Goal: Contribute content: Contribute content

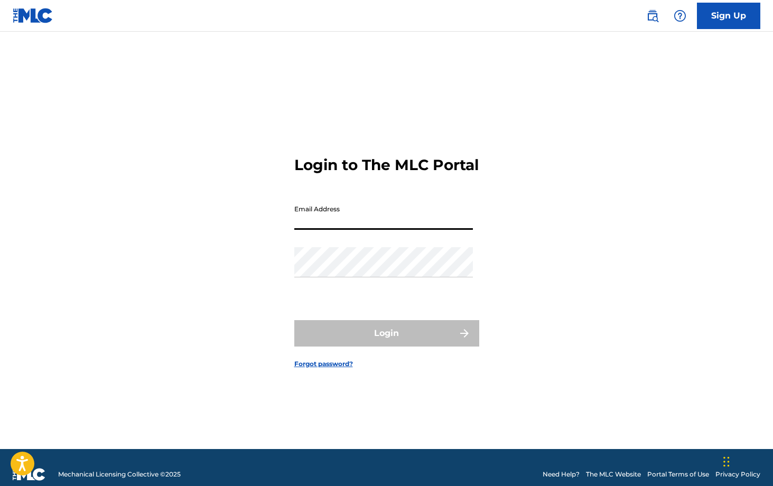
type input "[EMAIL_ADDRESS][DOMAIN_NAME]"
click at [386, 342] on button "Login" at bounding box center [386, 333] width 185 height 26
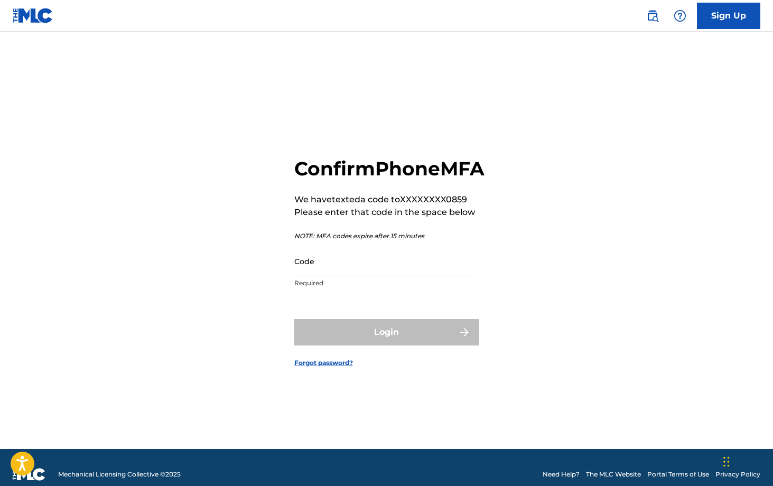
click at [362, 276] on input "Code" at bounding box center [383, 261] width 179 height 30
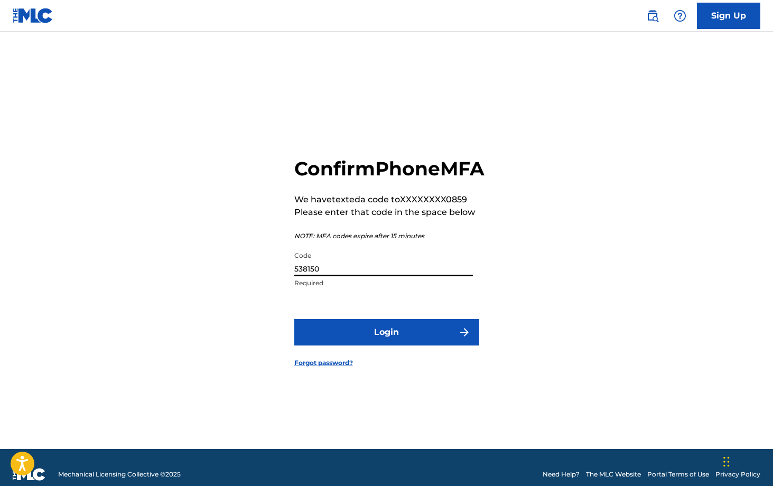
type input "538150"
click at [389, 337] on button "Login" at bounding box center [386, 332] width 185 height 26
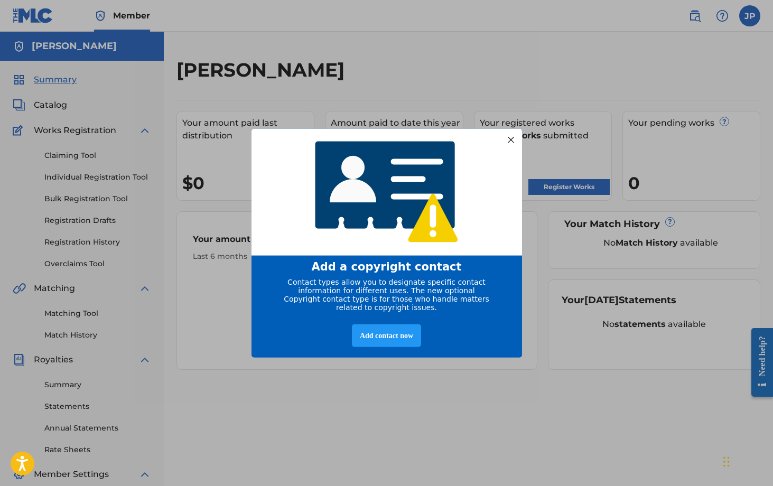
click at [506, 136] on div at bounding box center [510, 140] width 14 height 14
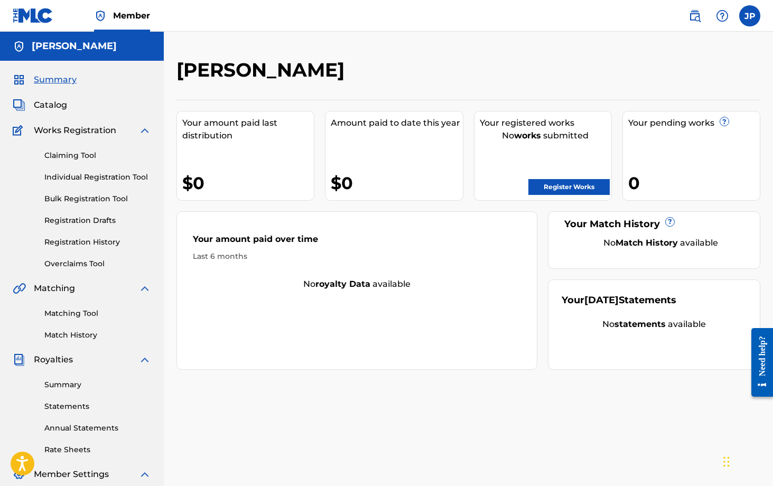
click at [549, 193] on link "Register Works" at bounding box center [568, 187] width 81 height 16
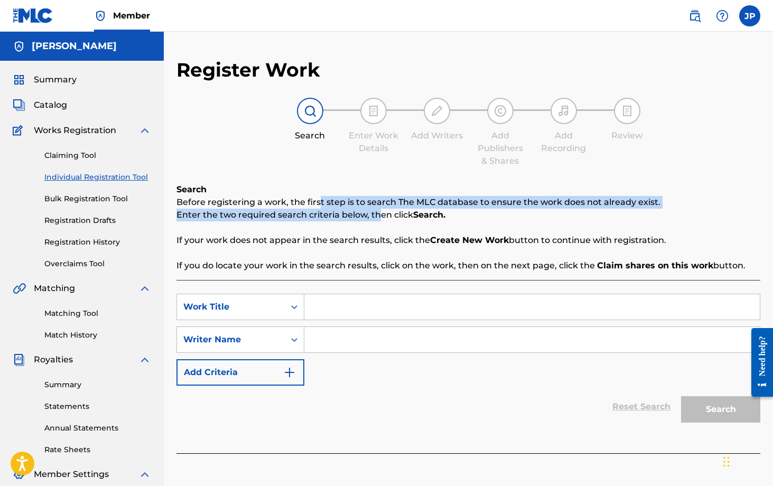
drag, startPoint x: 318, startPoint y: 198, endPoint x: 375, endPoint y: 209, distance: 58.0
click at [375, 209] on div "Search Before registering a work, the first step is to search The MLC database …" at bounding box center [468, 227] width 584 height 89
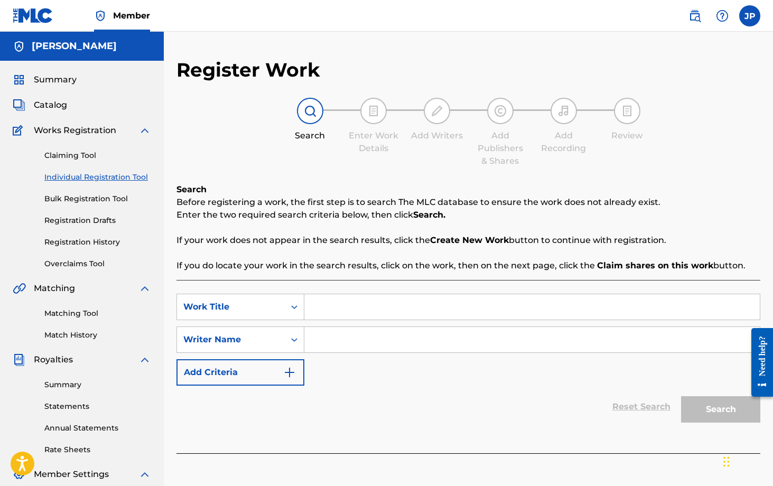
click at [407, 229] on div "Search Before registering a work, the first step is to search The MLC database …" at bounding box center [468, 227] width 584 height 89
click at [353, 305] on input "Search Form" at bounding box center [531, 306] width 455 height 25
click at [313, 114] on img at bounding box center [310, 111] width 13 height 13
click at [330, 309] on input "Search Form" at bounding box center [531, 306] width 455 height 25
click at [351, 246] on p "If your work does not appear in the search results, click the Create New Work b…" at bounding box center [468, 240] width 584 height 13
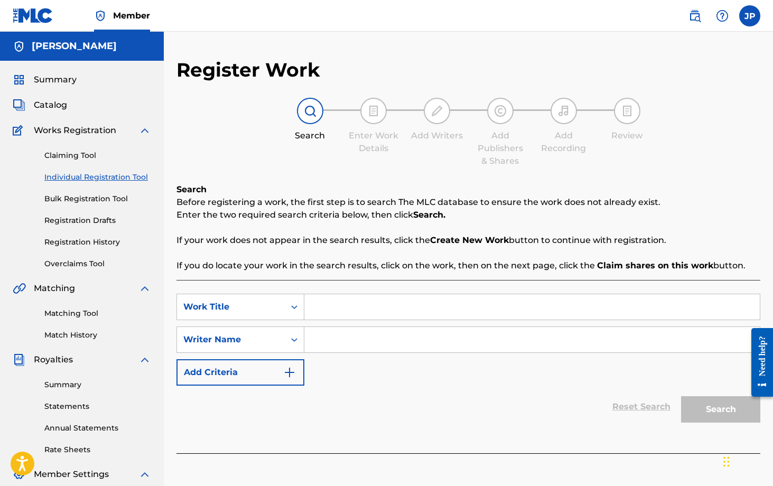
click at [418, 236] on p "If your work does not appear in the search results, click the Create New Work b…" at bounding box center [468, 240] width 584 height 13
click at [331, 309] on input "Search Form" at bounding box center [531, 306] width 455 height 25
type input "OMW TO CHURCH"
click at [332, 335] on input "Search Form" at bounding box center [531, 339] width 455 height 25
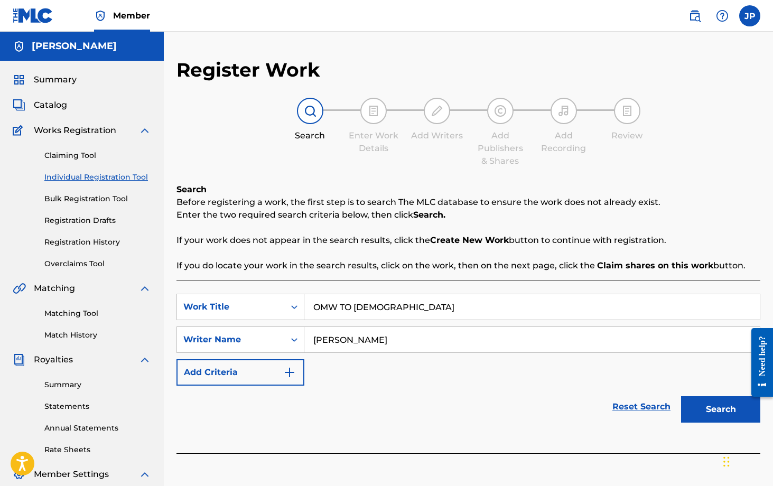
click at [713, 403] on button "Search" at bounding box center [720, 409] width 79 height 26
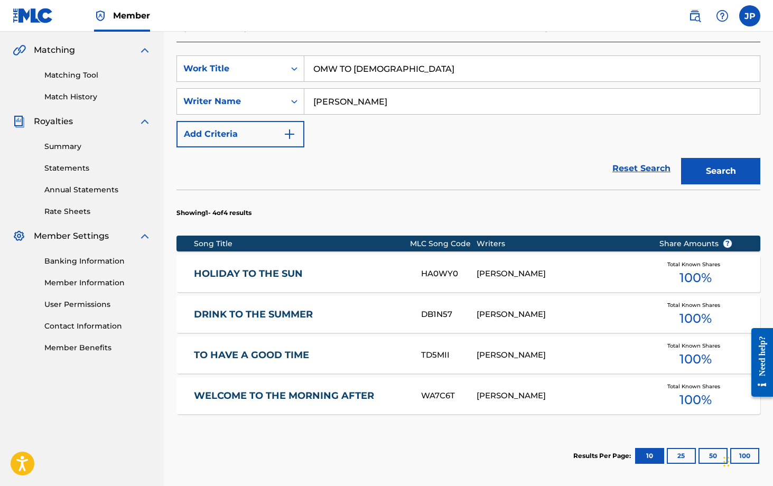
scroll to position [169, 0]
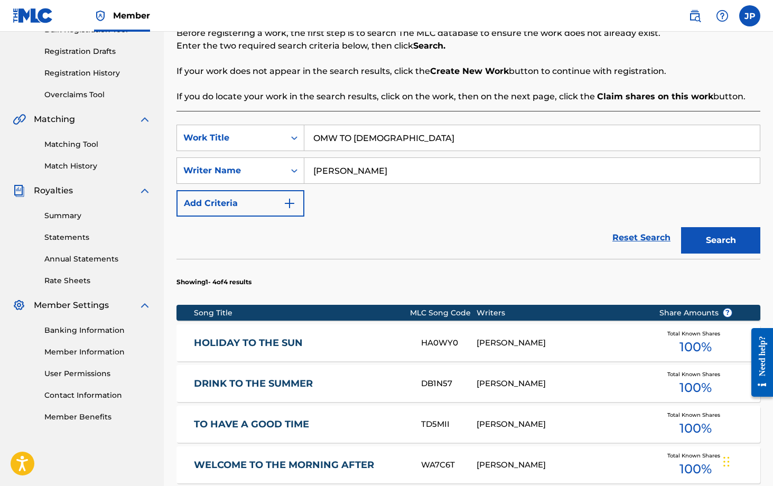
click at [382, 172] on input "Josh P" at bounding box center [531, 170] width 455 height 25
click at [715, 247] on button "Search" at bounding box center [720, 240] width 79 height 26
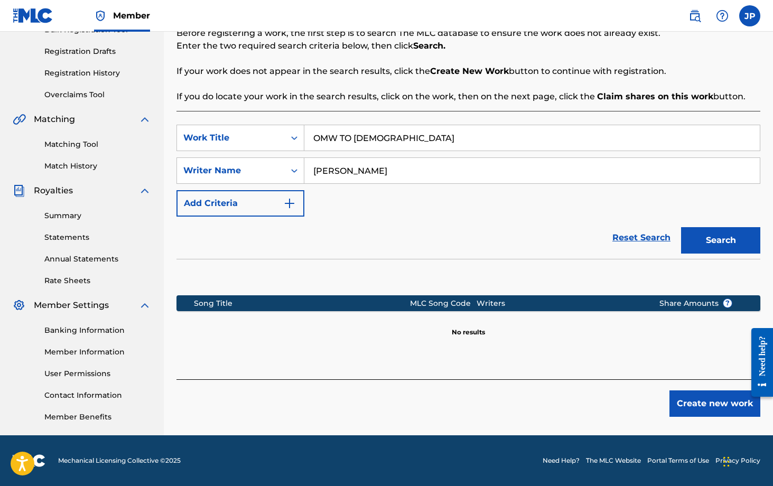
click at [427, 176] on input "Joshua Pickett" at bounding box center [531, 170] width 455 height 25
click at [721, 246] on button "Search" at bounding box center [720, 240] width 79 height 26
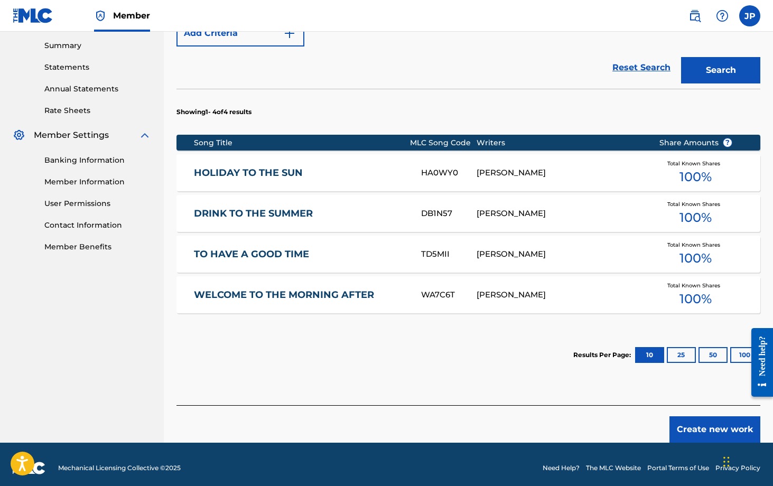
click at [681, 353] on button "25" at bounding box center [680, 355] width 29 height 16
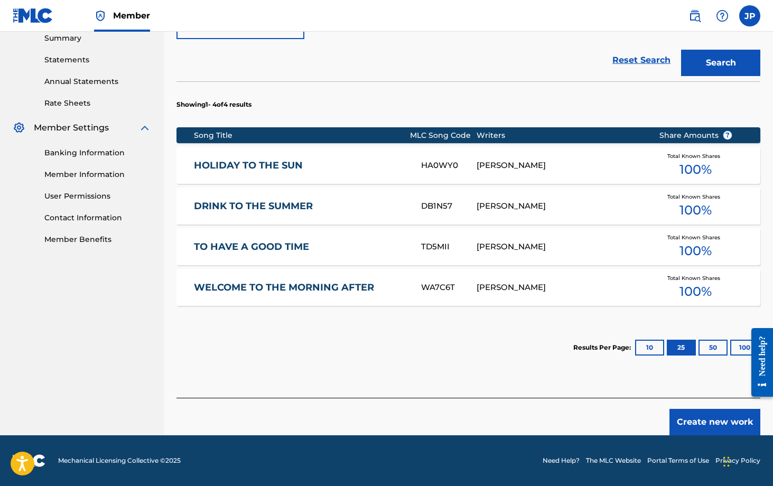
scroll to position [346, 0]
click at [651, 355] on div "Results Per Page: 10 25 50 100" at bounding box center [666, 348] width 187 height 50
click at [652, 347] on button "10" at bounding box center [649, 348] width 29 height 16
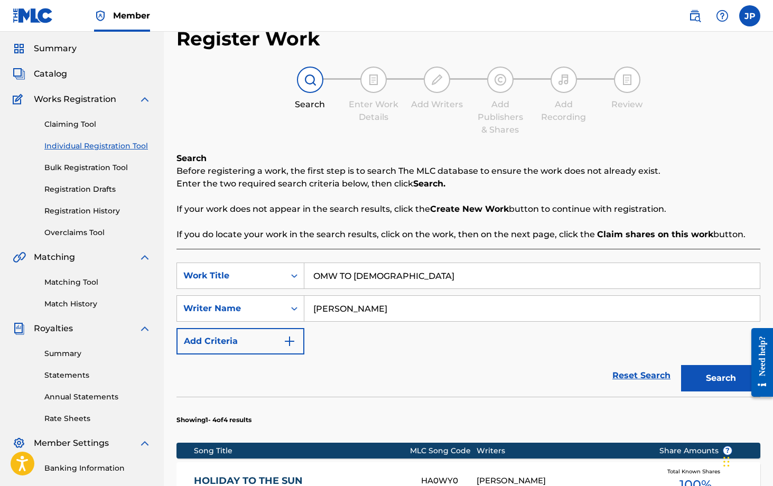
scroll to position [0, 0]
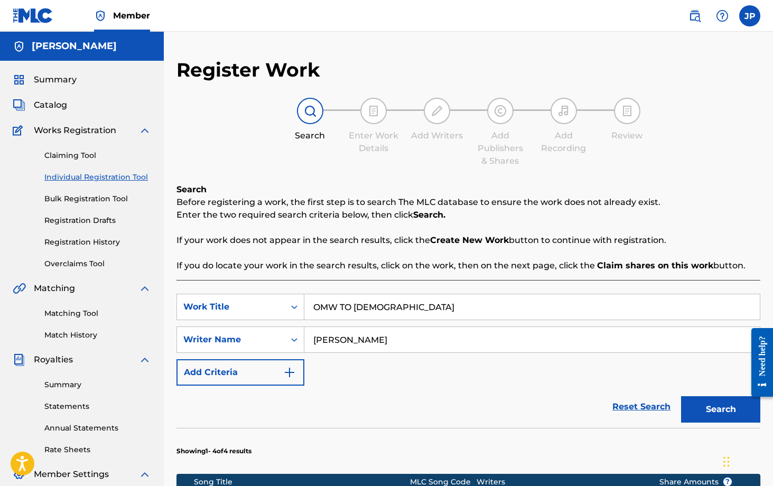
click at [441, 340] on input "Josh P" at bounding box center [531, 339] width 455 height 25
type input "J"
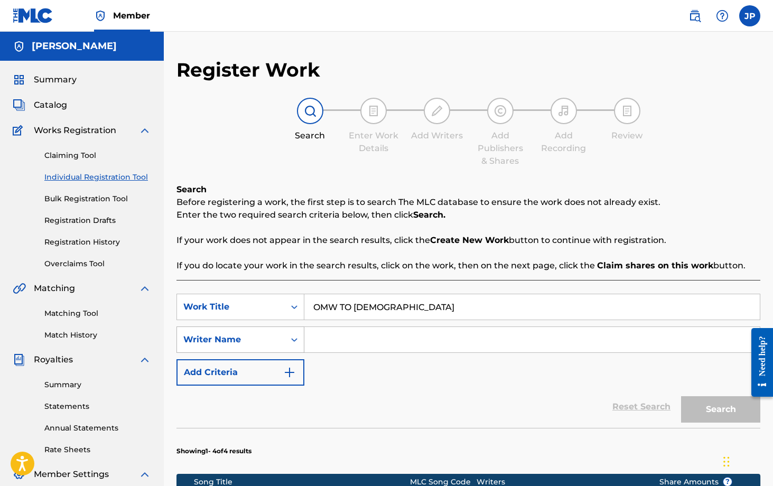
click at [291, 345] on div "Search Form" at bounding box center [294, 339] width 19 height 19
click at [380, 366] on div "SearchWithCriteria9bb7ce39-ae1f-47fc-88d8-463e341495ec Work Title OMW TO CHURCH…" at bounding box center [468, 340] width 584 height 92
click at [278, 373] on button "Add Criteria" at bounding box center [240, 372] width 128 height 26
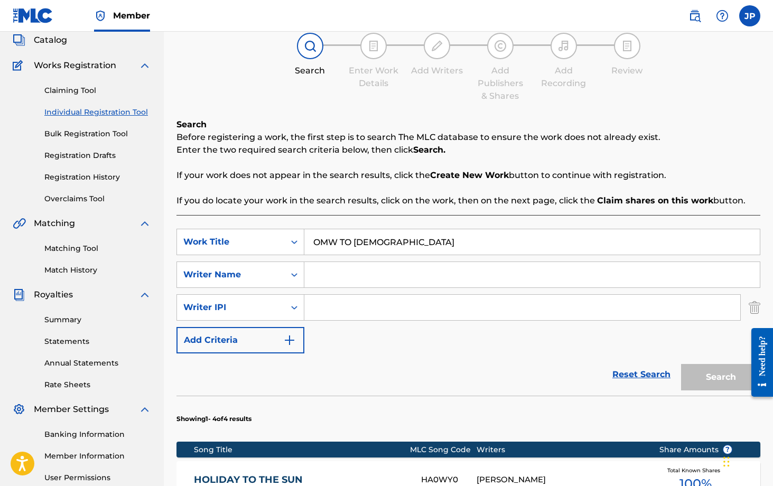
scroll to position [65, 0]
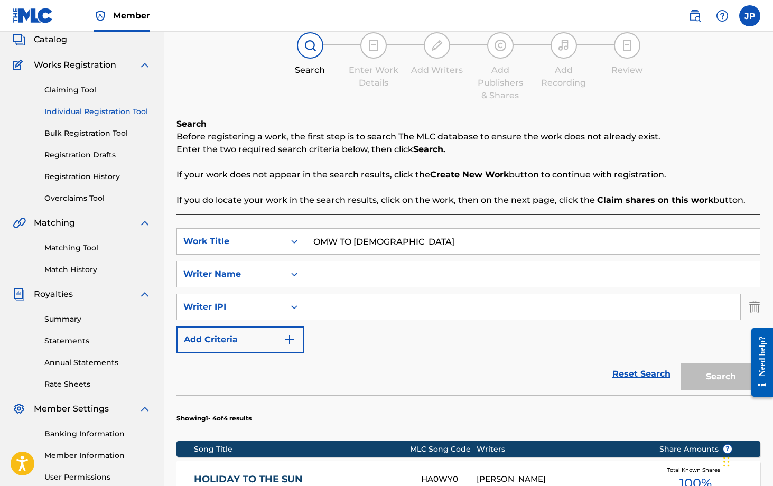
click at [405, 241] on input "OMW TO CHURCH" at bounding box center [531, 241] width 455 height 25
type input "O"
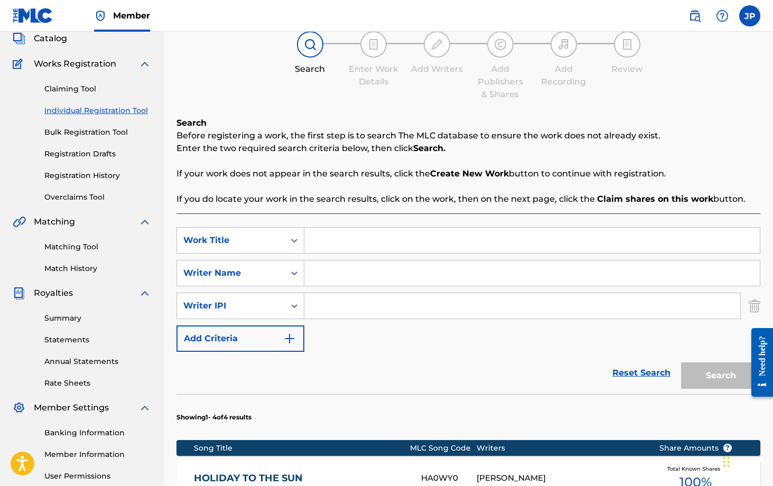
scroll to position [70, 0]
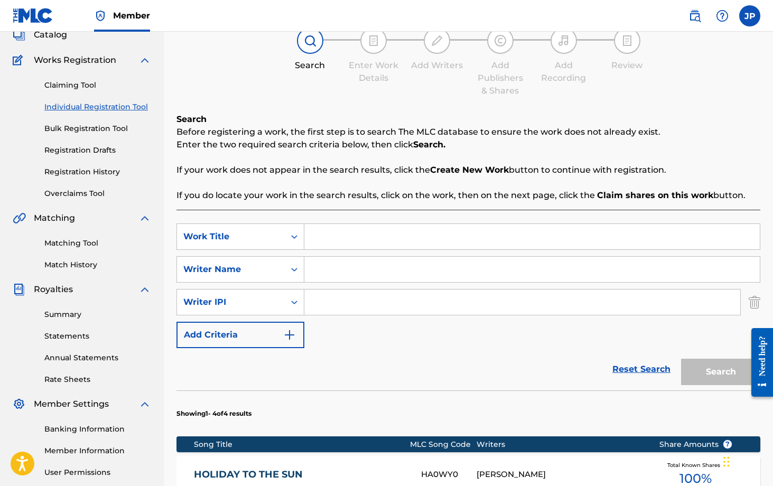
click at [457, 172] on strong "Create New Work" at bounding box center [469, 170] width 79 height 10
click at [445, 166] on strong "Create New Work" at bounding box center [469, 170] width 79 height 10
click at [445, 172] on strong "Create New Work" at bounding box center [469, 170] width 79 height 10
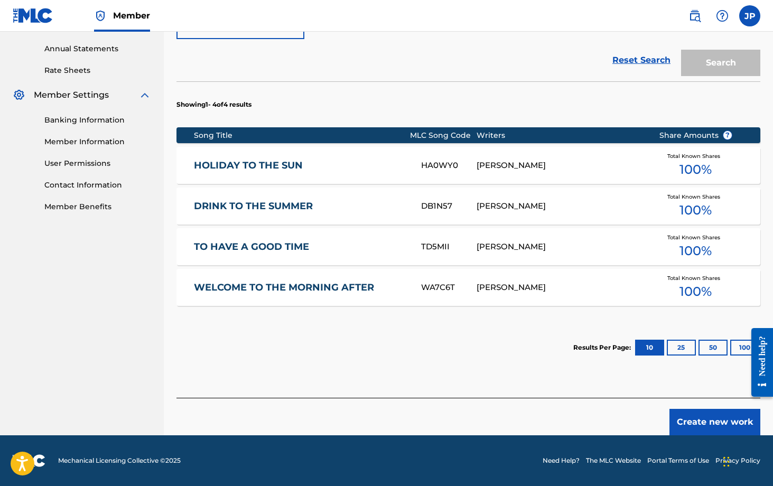
scroll to position [379, 0]
click at [711, 418] on button "Create new work" at bounding box center [714, 422] width 91 height 26
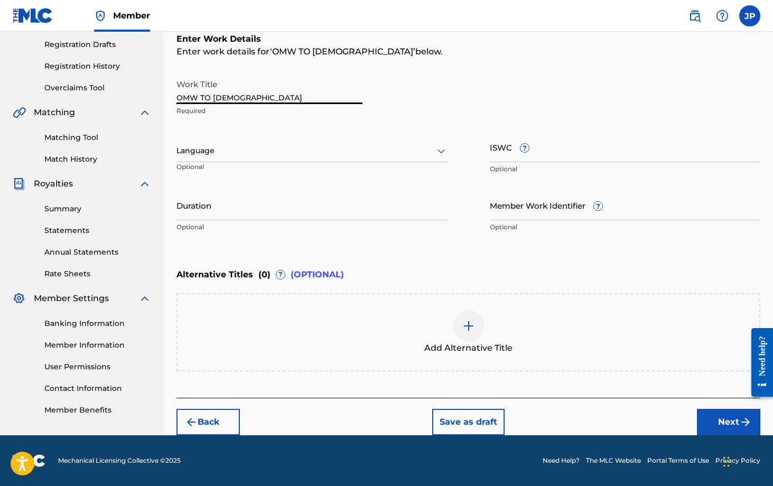
click at [284, 99] on input "OMW TO CHURCH" at bounding box center [269, 89] width 186 height 30
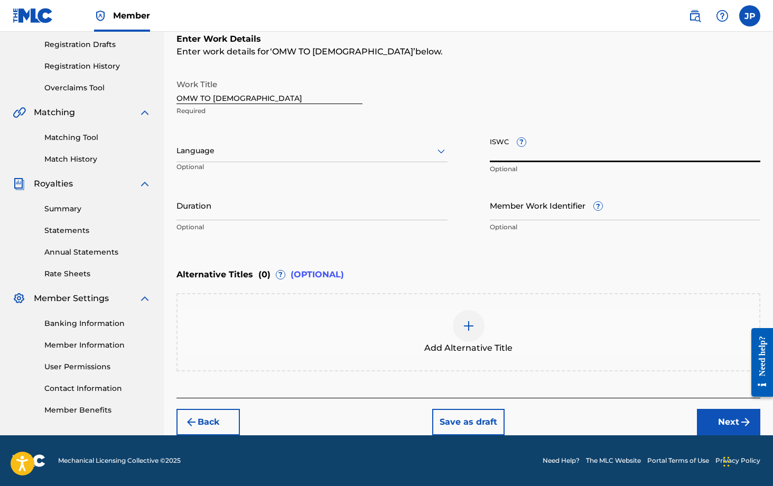
click at [544, 154] on input "ISWC ?" at bounding box center [625, 147] width 271 height 30
click at [223, 211] on input "Duration" at bounding box center [311, 205] width 271 height 30
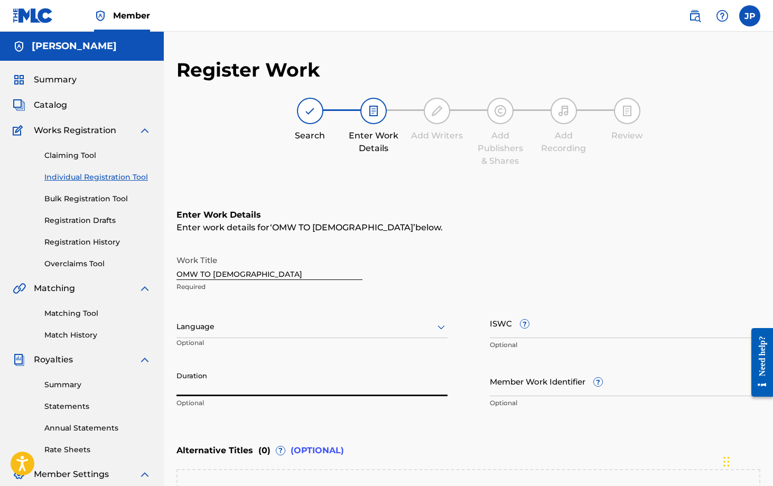
scroll to position [0, 0]
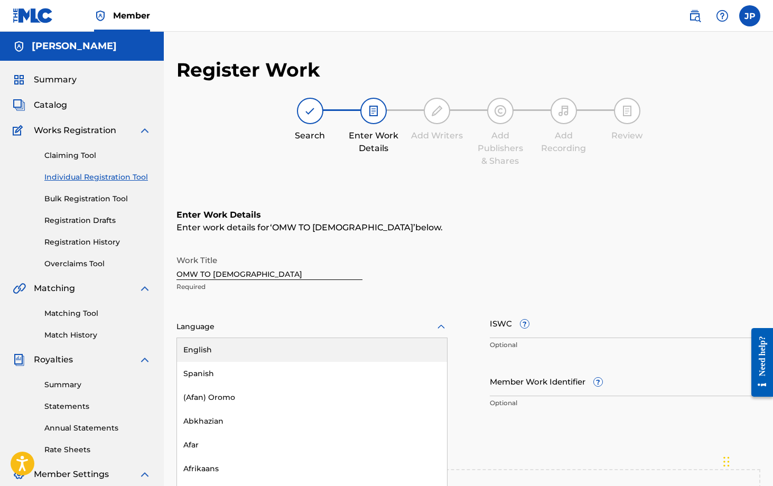
click at [217, 333] on div "English, 1 of 153. 153 results available. Use Up and Down to choose options, pr…" at bounding box center [311, 327] width 271 height 22
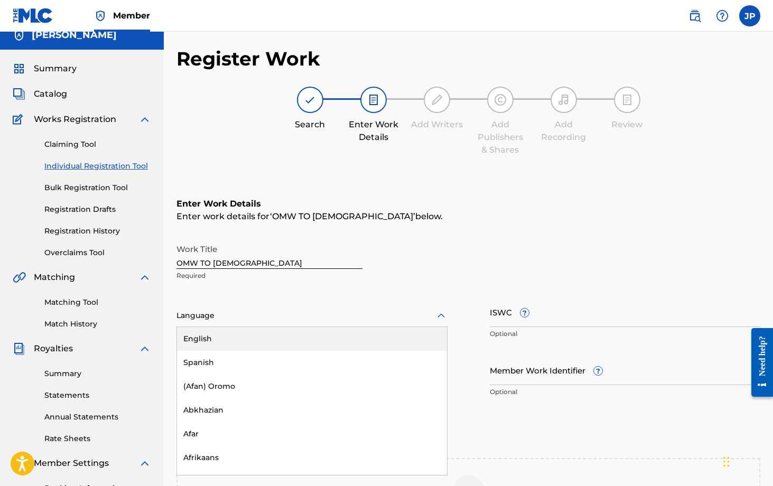
click at [215, 339] on div "English" at bounding box center [312, 339] width 270 height 24
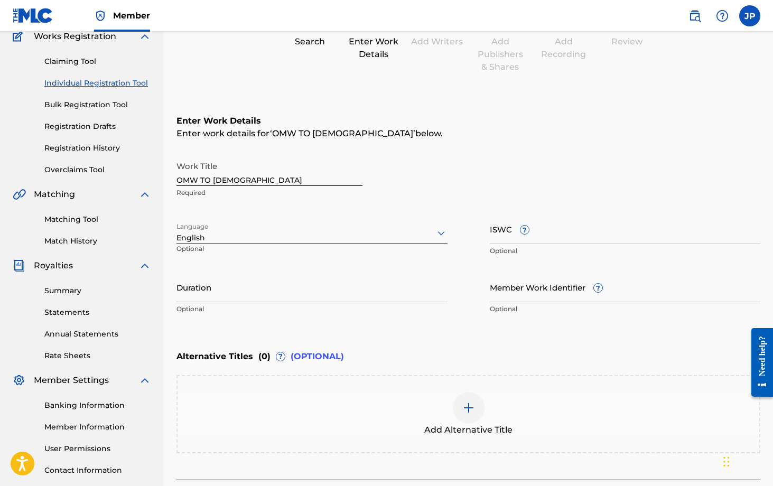
scroll to position [128, 0]
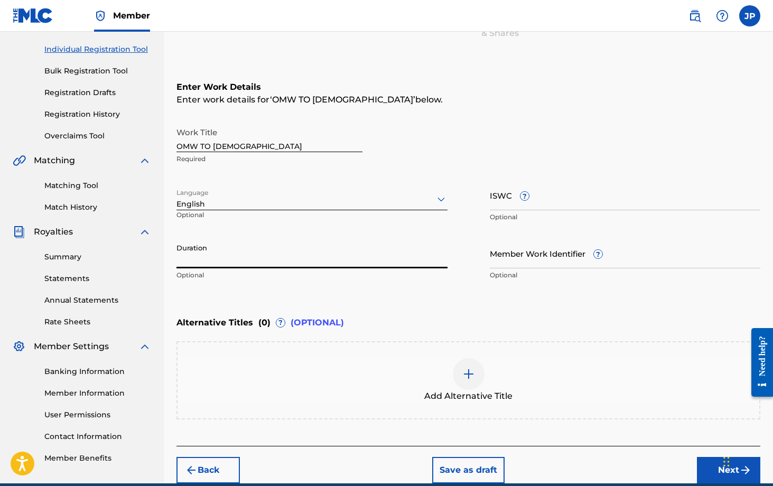
click at [284, 256] on input "Duration" at bounding box center [311, 253] width 271 height 30
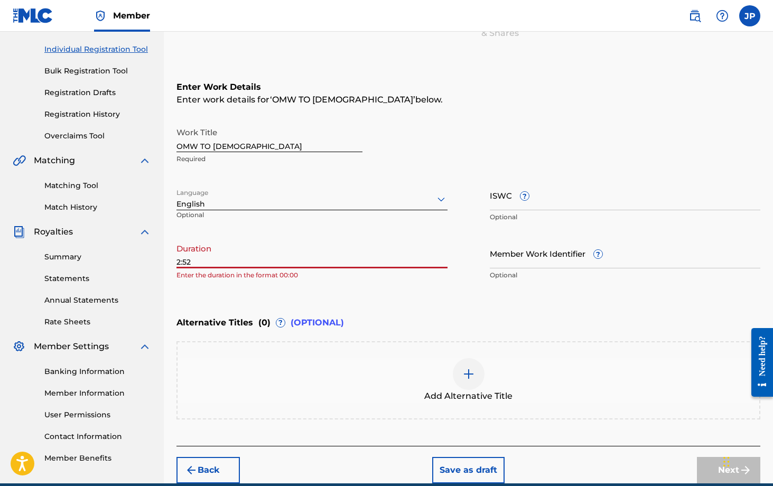
click at [178, 262] on input "2:52" at bounding box center [311, 253] width 271 height 30
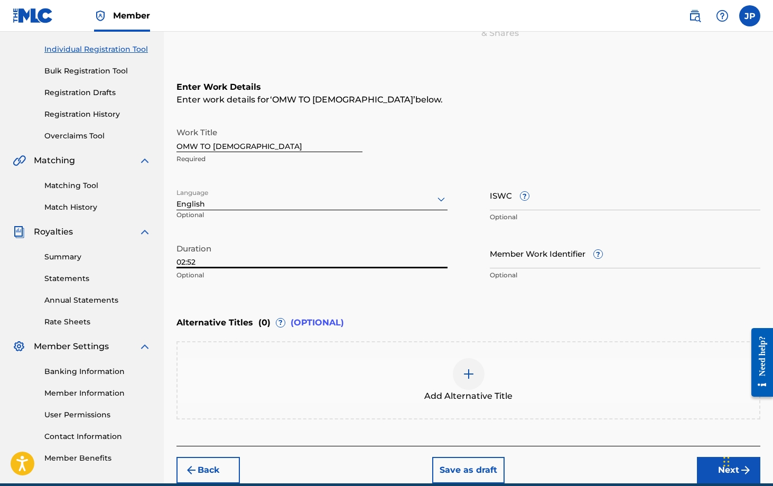
click at [245, 260] on input "02:52" at bounding box center [311, 253] width 271 height 30
type input "02:52"
click at [469, 297] on div "Enter Work Details Enter work details for ‘ OMW TO CHURCH ’ below. Work Title O…" at bounding box center [468, 183] width 584 height 256
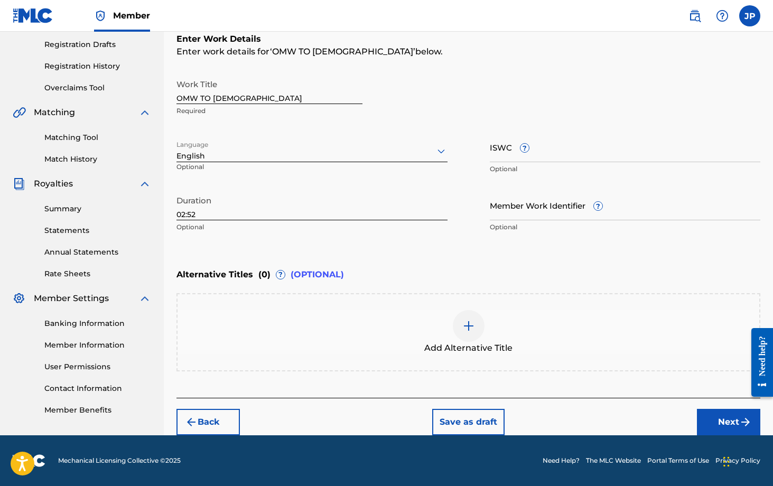
scroll to position [176, 0]
click at [720, 421] on button "Next" at bounding box center [728, 422] width 63 height 26
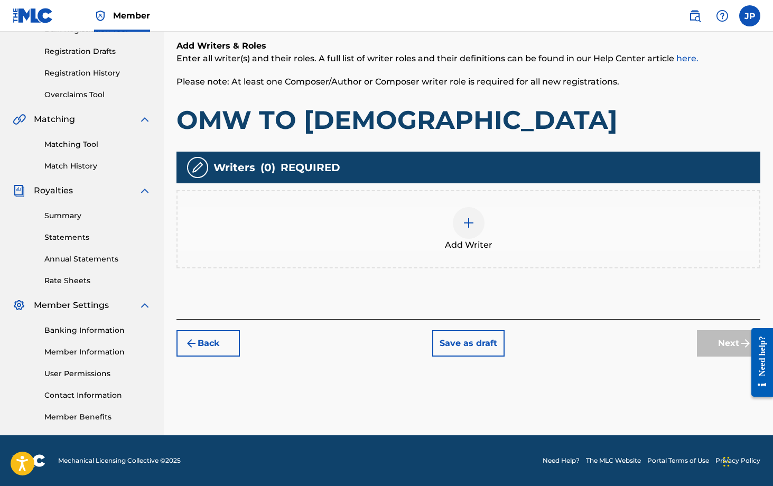
click at [474, 219] on img at bounding box center [468, 223] width 13 height 13
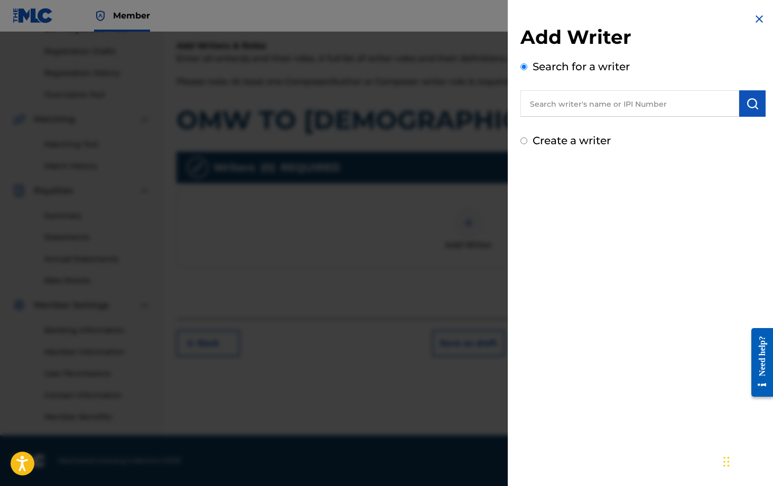
click at [568, 112] on input "text" at bounding box center [629, 103] width 219 height 26
click at [664, 86] on div "Search for a writer Joshua Pickett" at bounding box center [642, 88] width 245 height 58
click at [745, 110] on button "submit" at bounding box center [752, 103] width 26 height 26
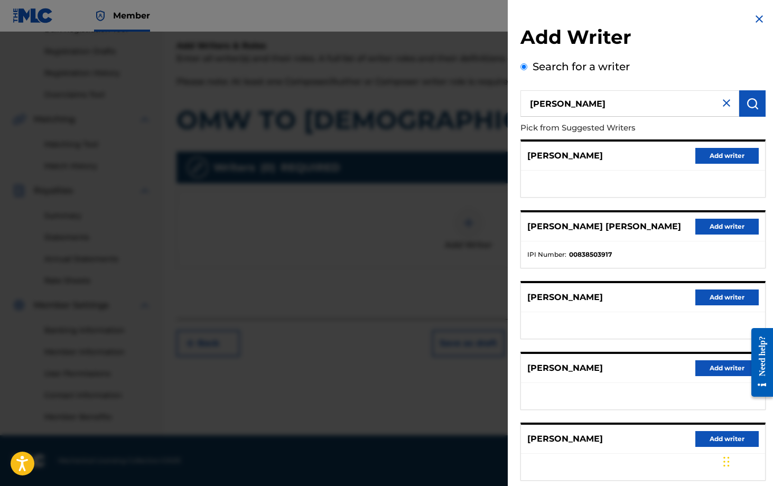
scroll to position [0, 0]
click at [600, 112] on input "Joshua Pickett" at bounding box center [629, 103] width 219 height 26
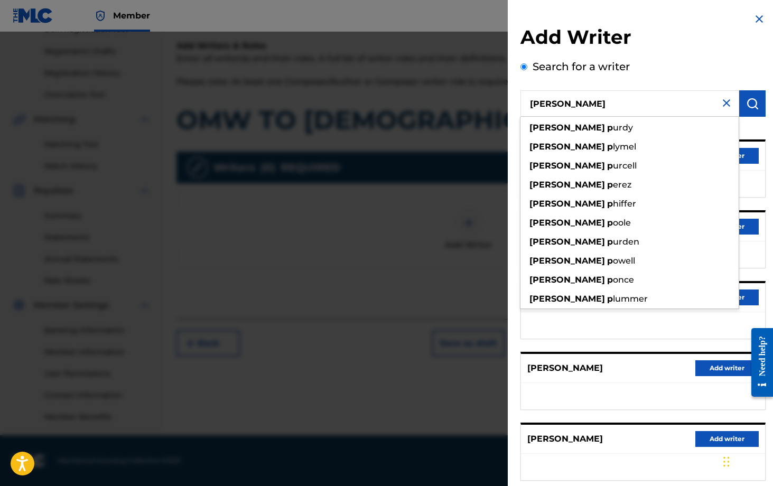
type input "Josh P"
click at [750, 104] on img "submit" at bounding box center [752, 103] width 13 height 13
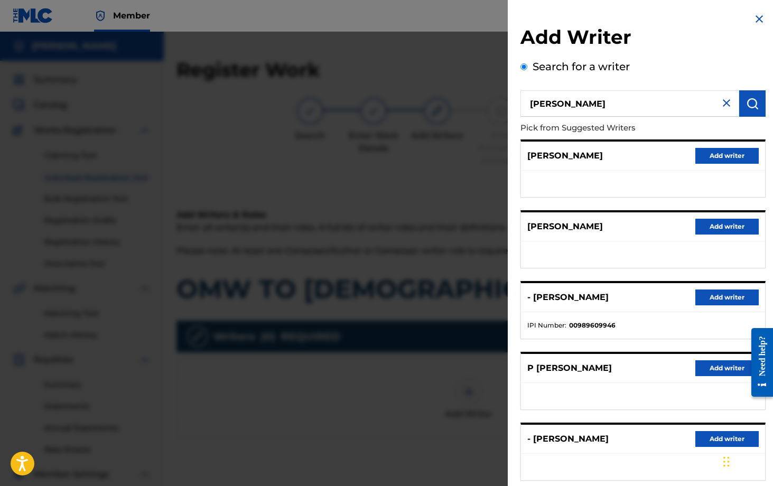
click at [692, 61] on div "Search for a writer Josh P Pick from Suggested Writers JOSH P. KEAR Add writer …" at bounding box center [642, 289] width 245 height 460
click at [760, 25] on img at bounding box center [759, 19] width 13 height 13
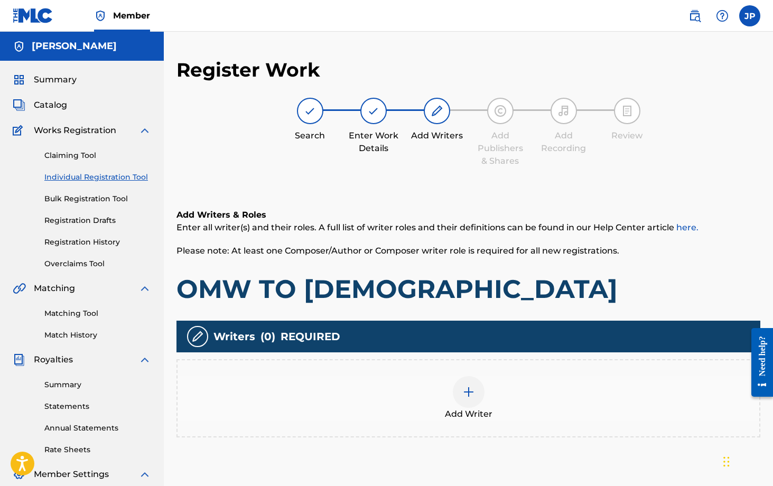
click at [58, 83] on span "Summary" at bounding box center [55, 79] width 43 height 13
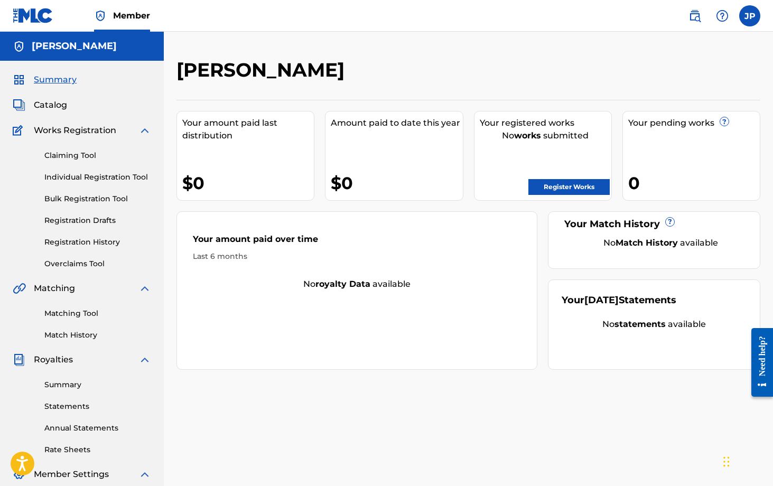
click at [749, 14] on label at bounding box center [749, 15] width 21 height 21
click at [749, 16] on input "JP Joshua Pickett joshuapickett100@gmail.com Notification Preferences Profile L…" at bounding box center [749, 16] width 0 height 0
click at [679, 59] on p "Joshua Pickett" at bounding box center [713, 62] width 80 height 13
click at [749, 16] on input "JP Joshua Pickett joshuapickett100@gmail.com Notification Preferences Profile L…" at bounding box center [749, 16] width 0 height 0
click at [328, 84] on div "Josh P" at bounding box center [400, 73] width 449 height 31
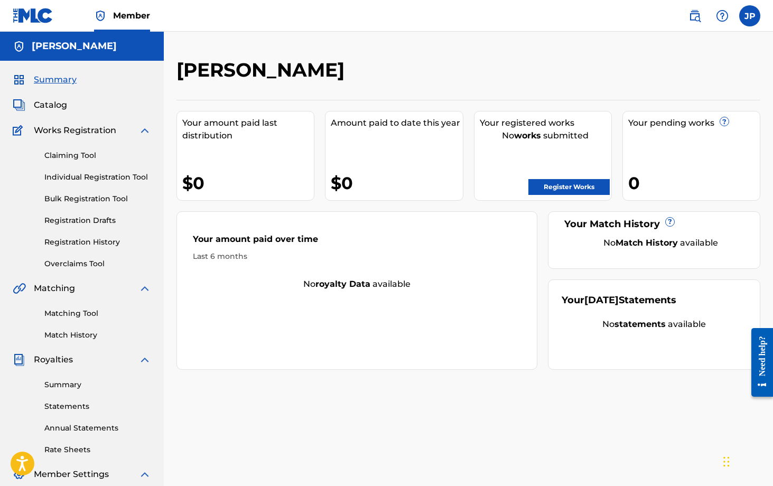
click at [20, 106] on img at bounding box center [19, 105] width 13 height 13
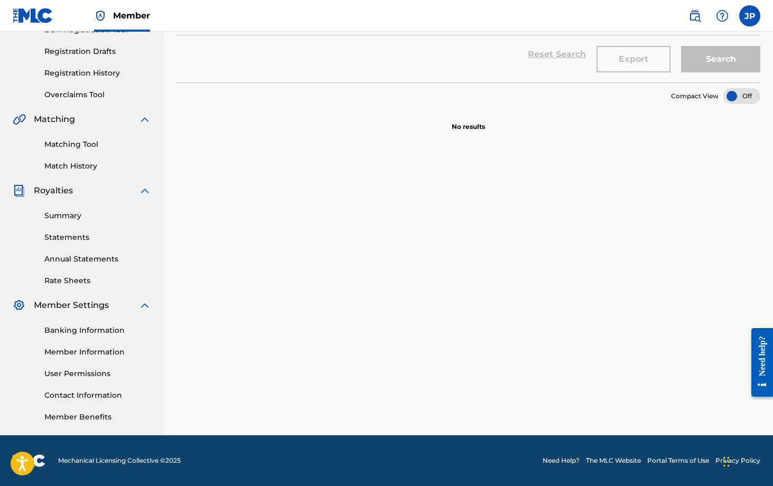
scroll to position [169, 0]
click at [76, 190] on div "Royalties" at bounding box center [82, 190] width 138 height 13
click at [140, 192] on img at bounding box center [144, 190] width 13 height 13
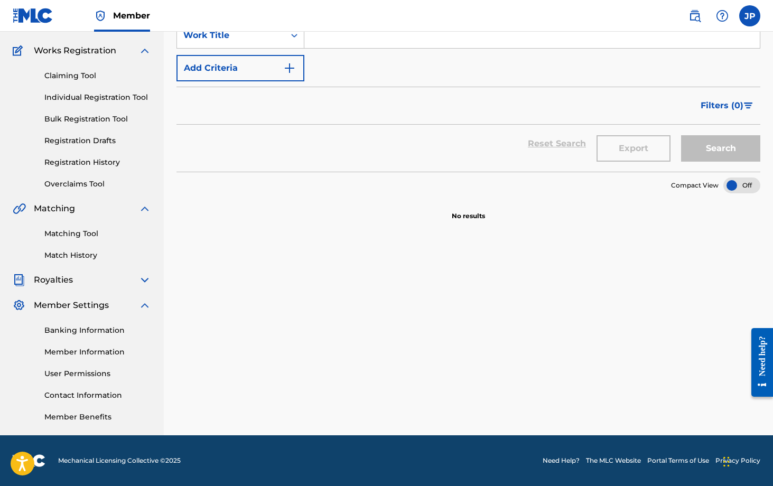
scroll to position [80, 0]
click at [141, 284] on img at bounding box center [144, 280] width 13 height 13
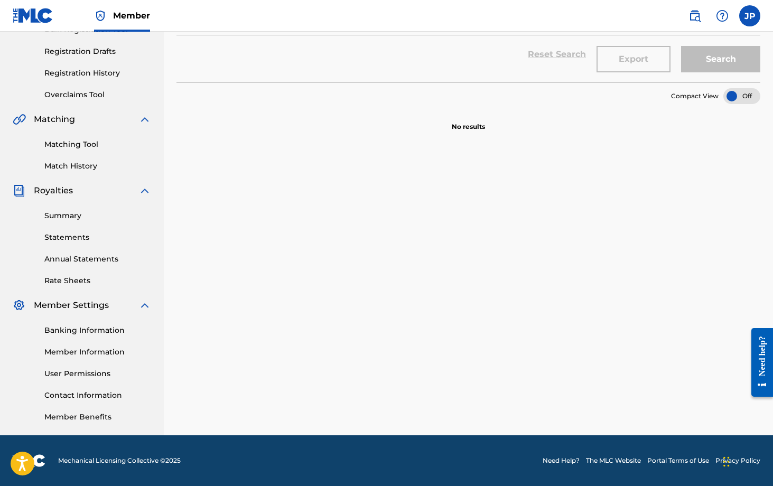
scroll to position [169, 0]
click at [88, 352] on link "Member Information" at bounding box center [97, 351] width 107 height 11
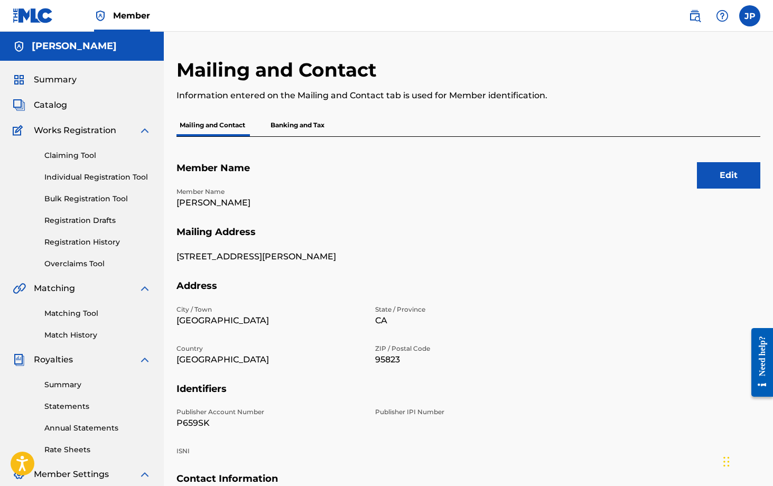
click at [99, 52] on div "Josh P" at bounding box center [82, 46] width 164 height 29
click at [79, 74] on div "Summary" at bounding box center [82, 79] width 138 height 13
click at [64, 84] on span "Summary" at bounding box center [55, 79] width 43 height 13
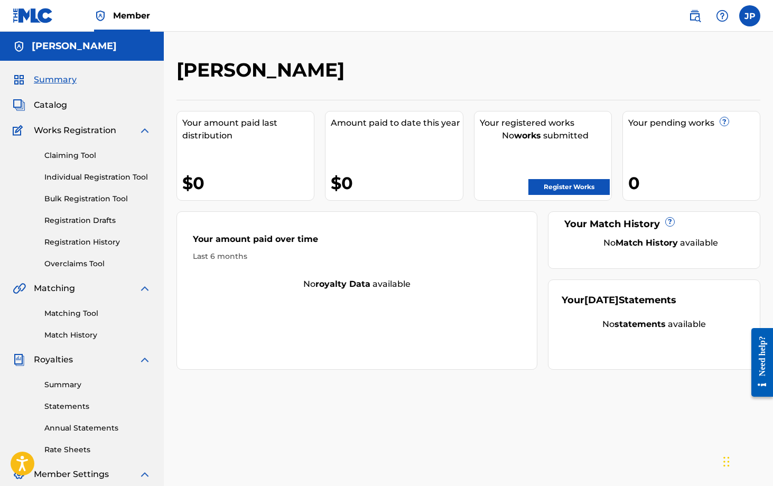
click at [48, 15] on img at bounding box center [33, 15] width 41 height 15
click at [46, 79] on span "Summary" at bounding box center [55, 79] width 43 height 13
click at [748, 19] on label at bounding box center [749, 15] width 21 height 21
click at [749, 16] on input "JP Joshua Pickett joshuapickett100@gmail.com Notification Preferences Profile L…" at bounding box center [749, 16] width 0 height 0
click at [629, 18] on nav "Member JP JP Joshua Pickett joshuapickett100@gmail.com Notification Preferences…" at bounding box center [386, 16] width 773 height 32
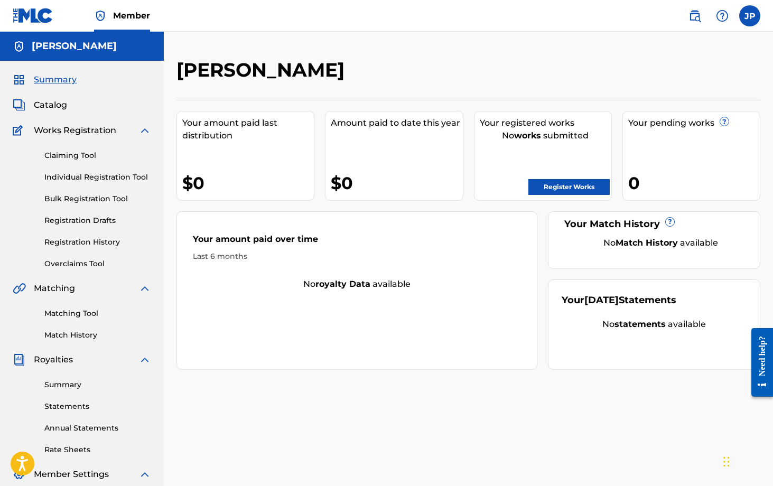
click at [694, 16] on img at bounding box center [694, 16] width 13 height 13
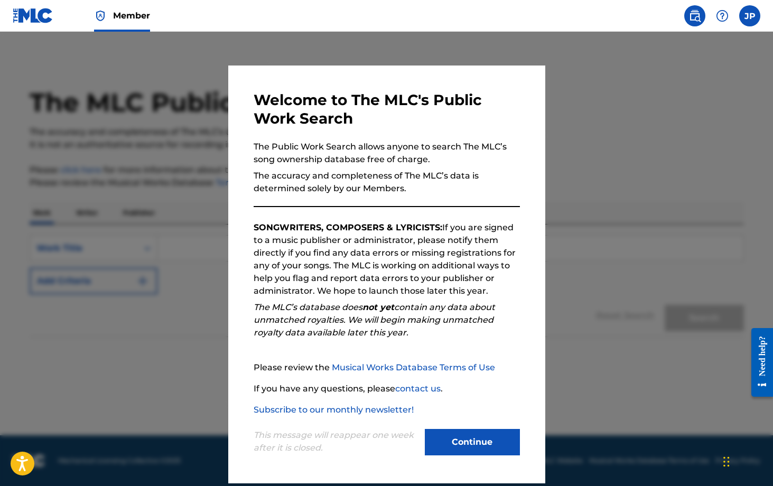
click at [509, 443] on button "Continue" at bounding box center [472, 442] width 95 height 26
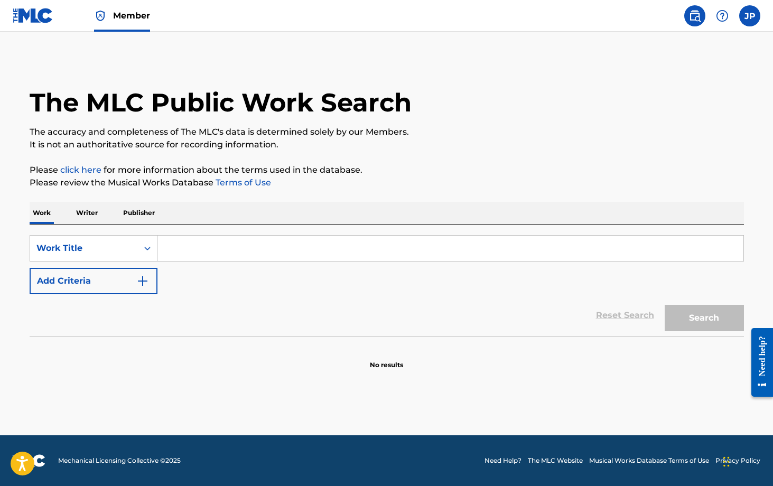
click at [51, 17] on img at bounding box center [33, 15] width 41 height 15
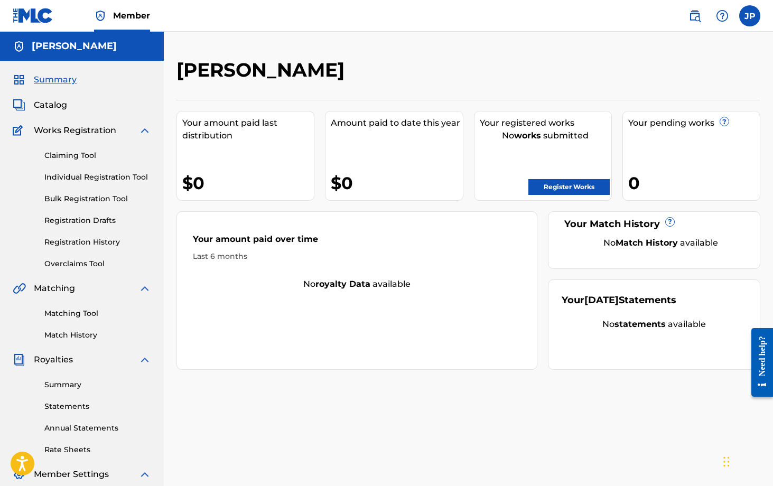
click at [100, 36] on div "Josh P" at bounding box center [82, 46] width 164 height 29
click at [583, 190] on link "Register Works" at bounding box center [568, 187] width 81 height 16
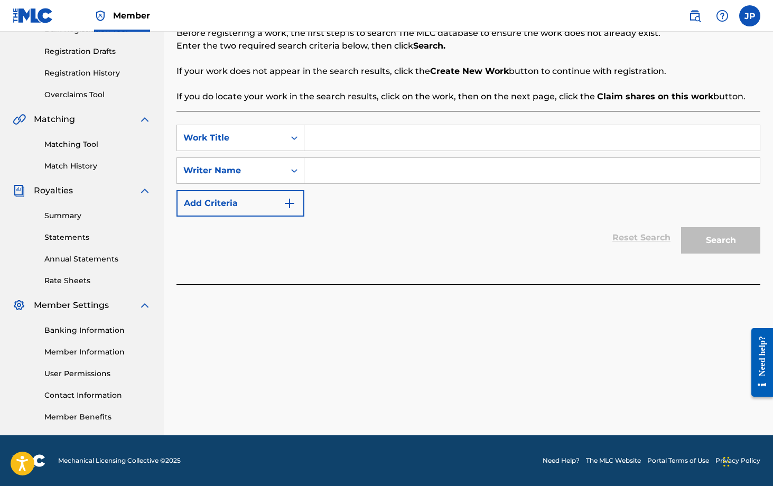
scroll to position [102, 0]
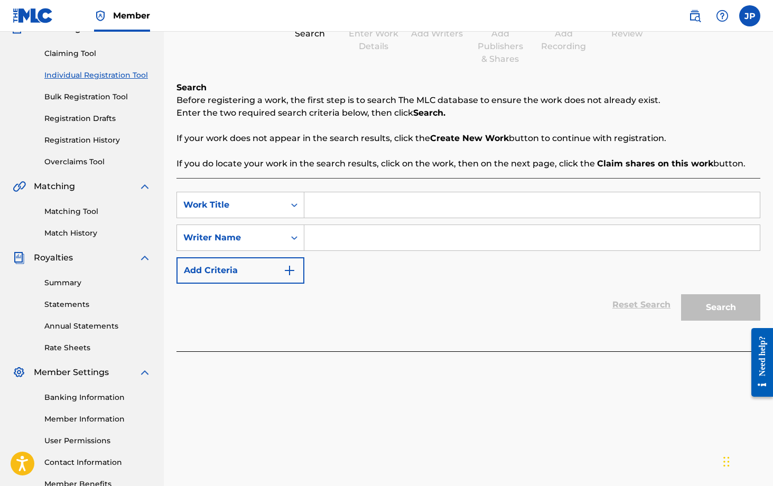
click at [565, 334] on div "SearchWithCriteria9bb7ce39-ae1f-47fc-88d8-463e341495ec Work Title SearchWithCri…" at bounding box center [468, 264] width 584 height 173
click at [456, 206] on input "Search Form" at bounding box center [531, 204] width 455 height 25
click at [292, 207] on icon "Search Form" at bounding box center [294, 205] width 11 height 11
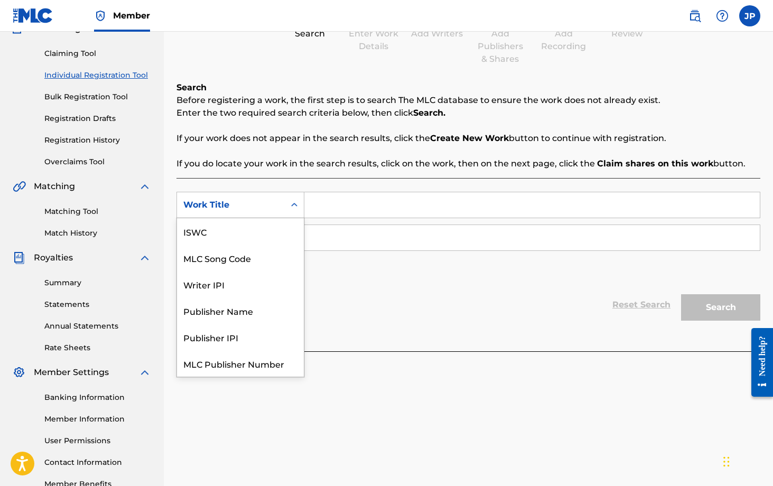
scroll to position [26, 0]
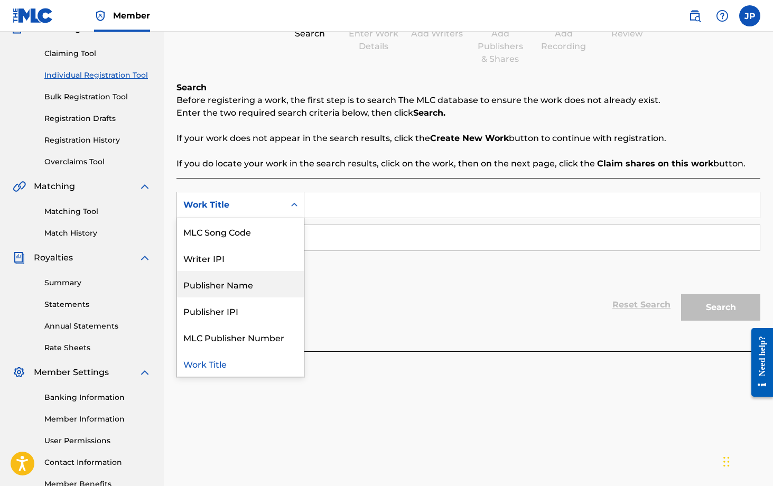
click at [259, 288] on div "Publisher Name" at bounding box center [240, 284] width 127 height 26
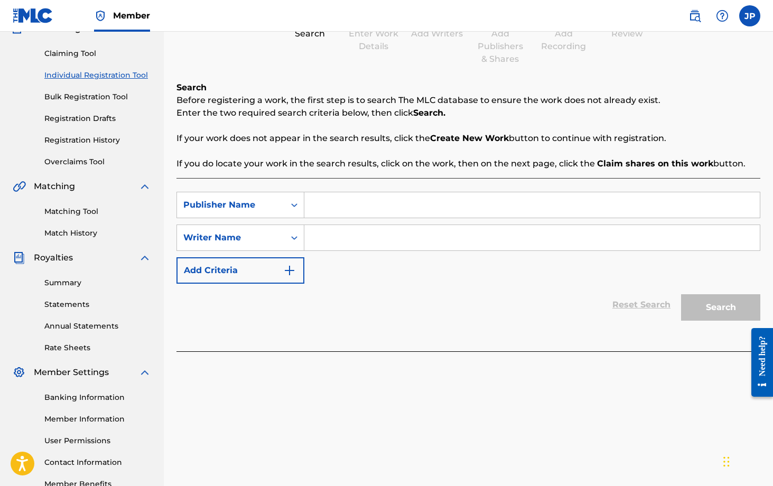
click at [328, 204] on input "Search Form" at bounding box center [531, 204] width 455 height 25
type input "J"
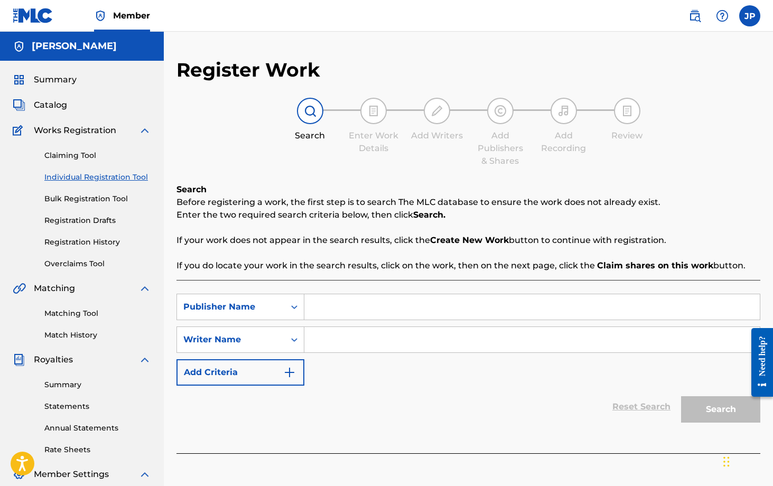
scroll to position [1, 0]
click at [291, 376] on img "Search Form" at bounding box center [289, 371] width 13 height 13
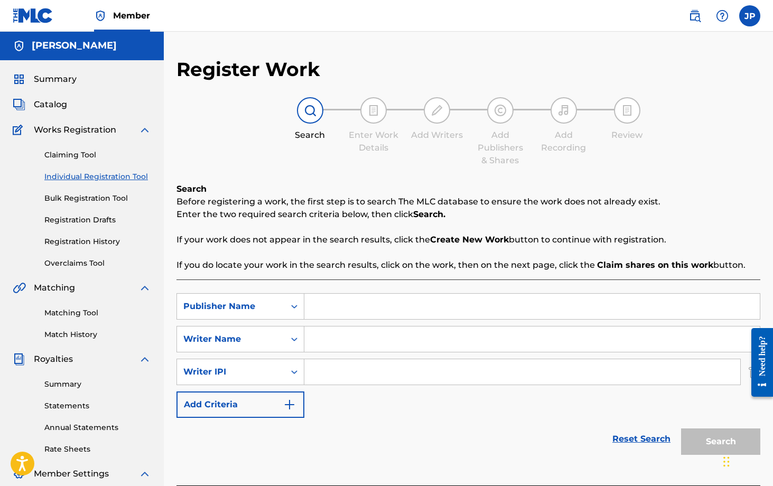
click at [294, 405] on img "Search Form" at bounding box center [289, 404] width 13 height 13
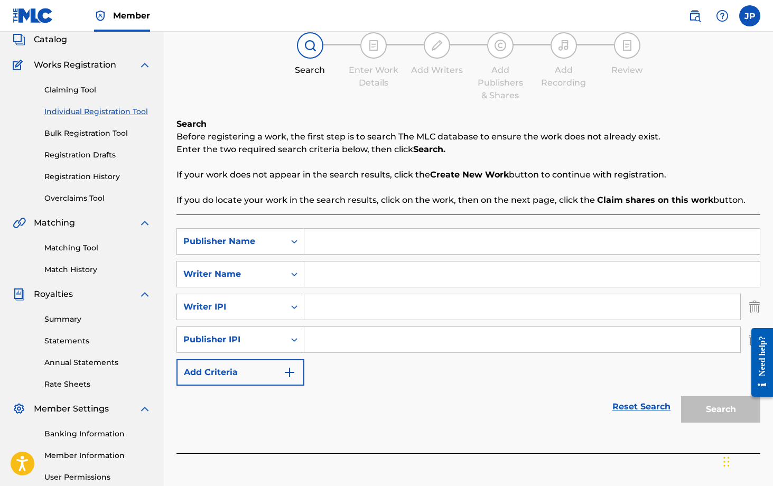
scroll to position [81, 0]
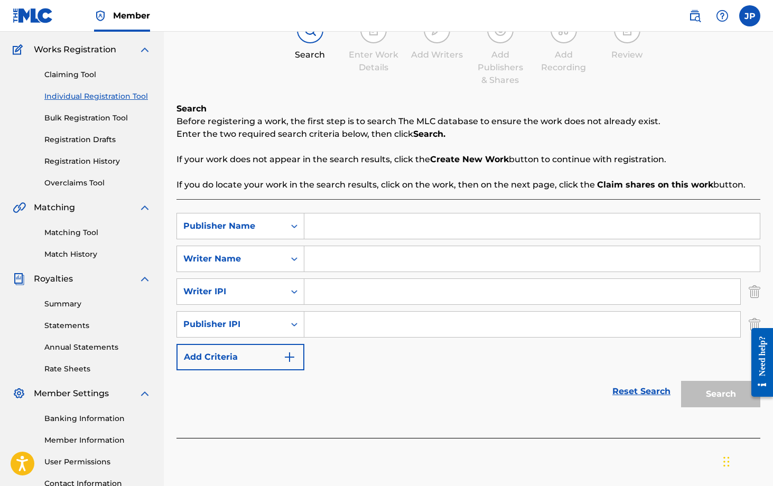
click at [293, 367] on button "Add Criteria" at bounding box center [240, 357] width 128 height 26
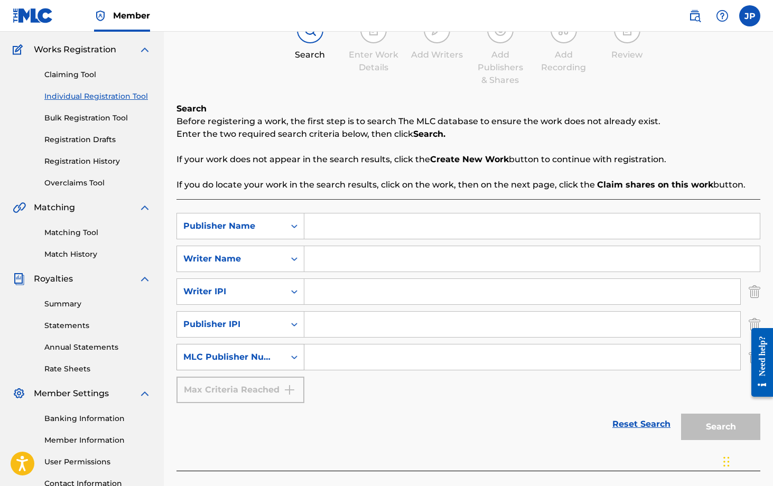
click at [286, 358] on div "Search Form" at bounding box center [294, 356] width 19 height 19
click at [318, 268] on input "Search Form" at bounding box center [531, 258] width 455 height 25
click at [296, 264] on div "Search Form" at bounding box center [294, 258] width 19 height 19
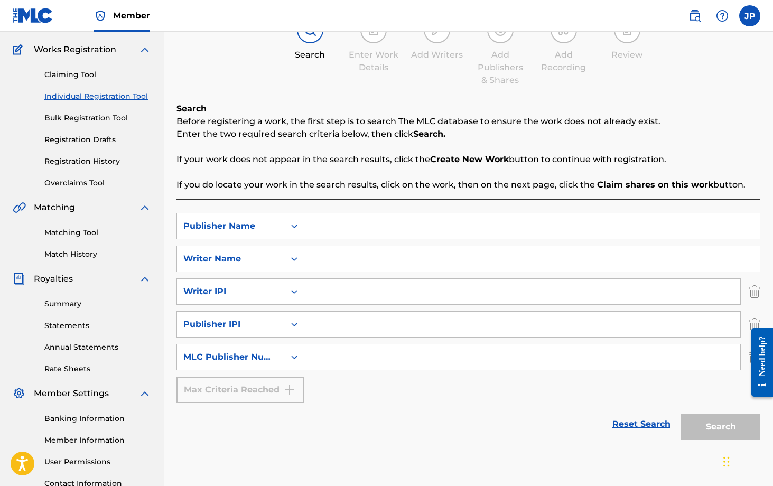
click at [308, 37] on div at bounding box center [310, 30] width 26 height 26
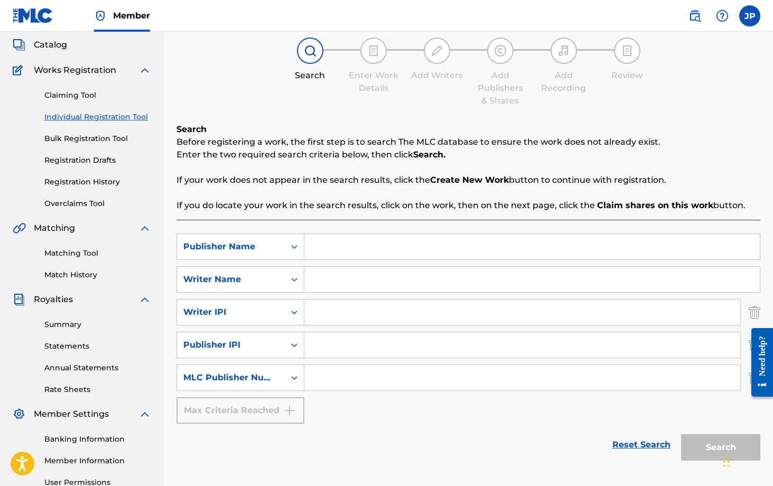
scroll to position [38, 0]
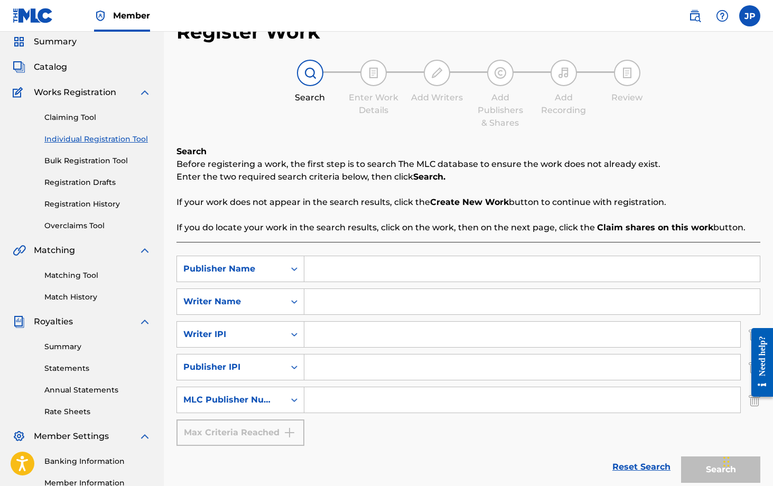
click at [86, 119] on link "Claiming Tool" at bounding box center [97, 117] width 107 height 11
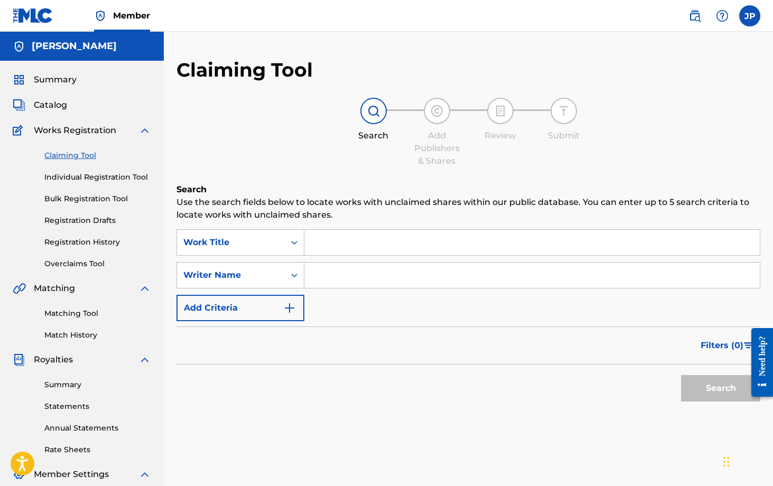
click at [328, 248] on input "Search Form" at bounding box center [531, 242] width 455 height 25
type input "W"
type input "OMW TO CHURCH"
click at [719, 388] on button "Search" at bounding box center [720, 388] width 79 height 26
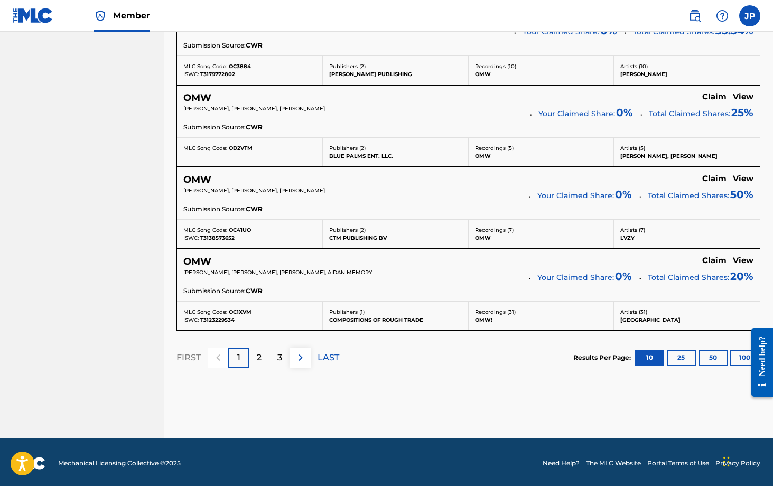
click at [260, 353] on p "2" at bounding box center [259, 357] width 5 height 13
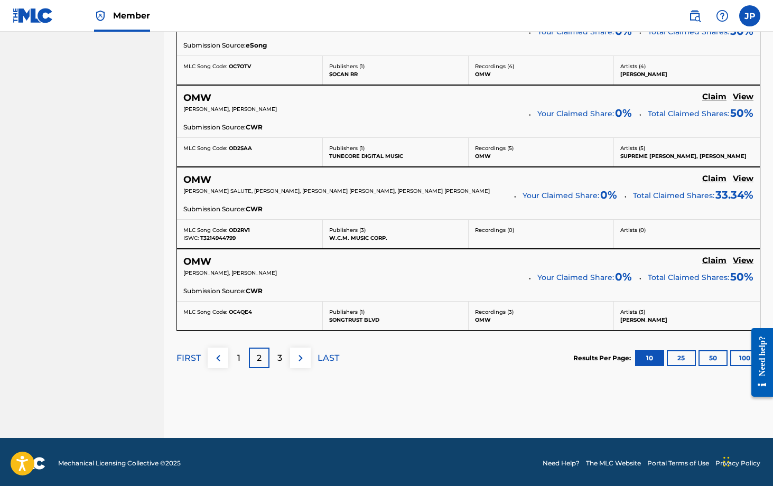
click at [275, 358] on div "3" at bounding box center [279, 357] width 21 height 21
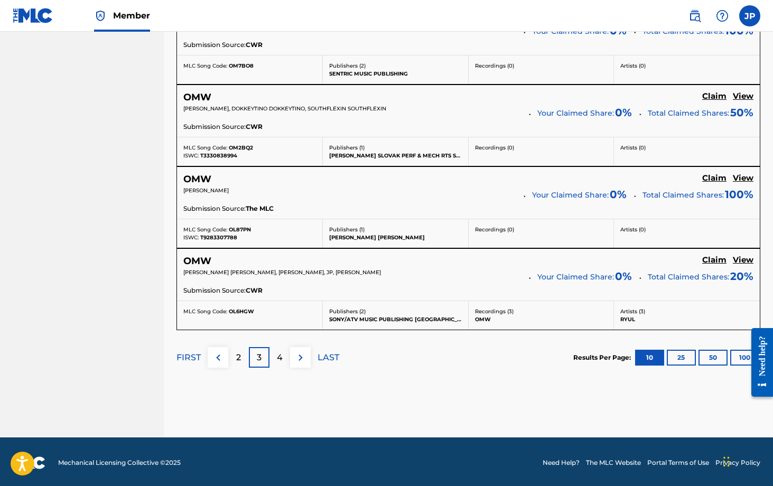
scroll to position [910, 0]
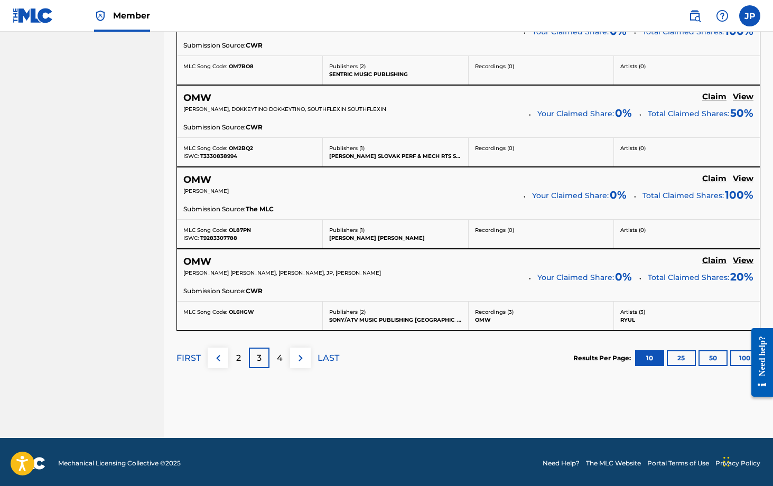
click at [285, 357] on div "4" at bounding box center [279, 357] width 21 height 21
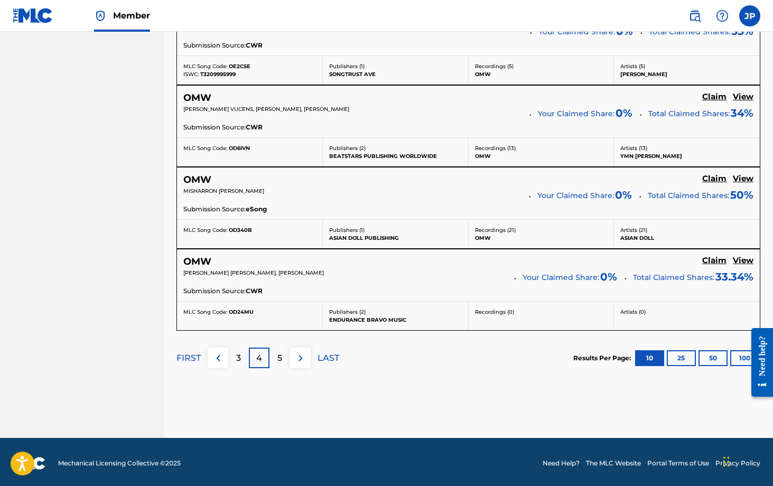
click at [296, 357] on img at bounding box center [300, 358] width 13 height 13
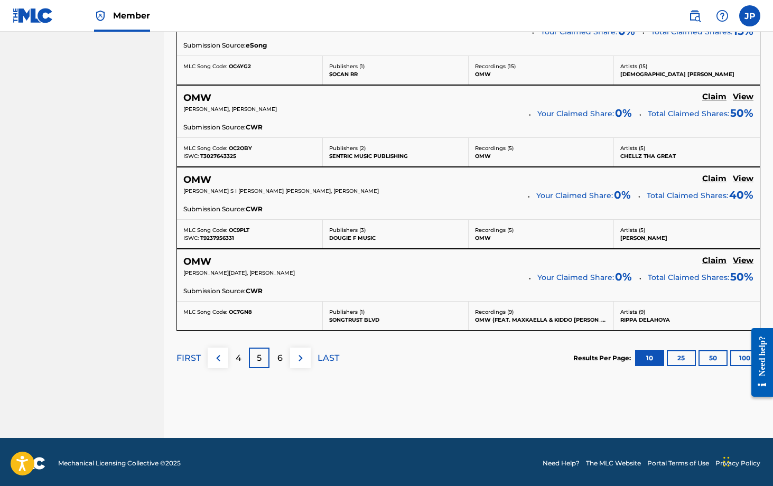
click at [294, 360] on img at bounding box center [300, 358] width 13 height 13
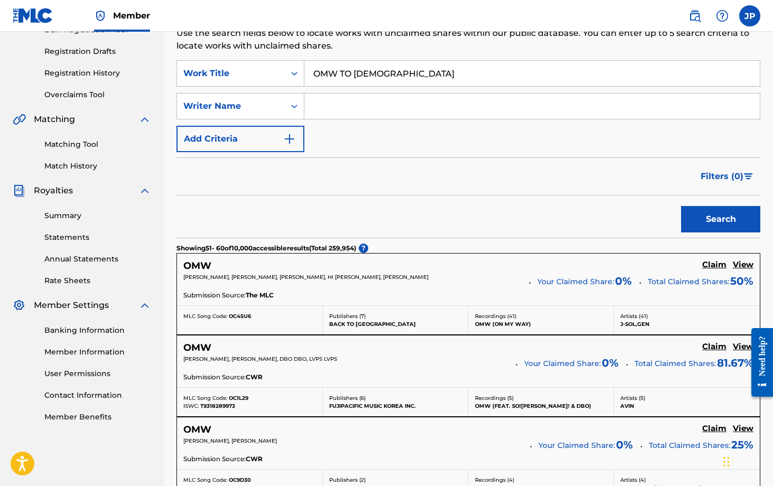
click at [390, 80] on input "OMW TO CHURCH" at bounding box center [531, 73] width 455 height 25
click at [371, 113] on input "Search Form" at bounding box center [531, 105] width 455 height 25
click at [289, 143] on img "Search Form" at bounding box center [289, 139] width 13 height 13
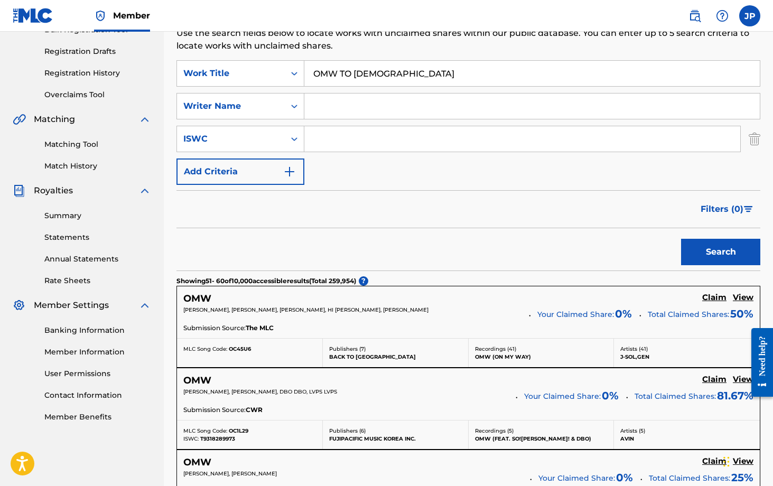
click at [286, 171] on img "Search Form" at bounding box center [289, 171] width 13 height 13
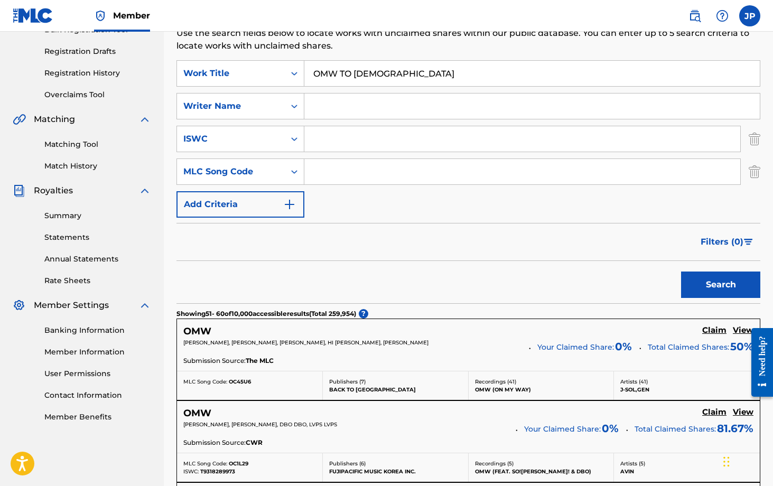
click at [287, 206] on img "Search Form" at bounding box center [289, 204] width 13 height 13
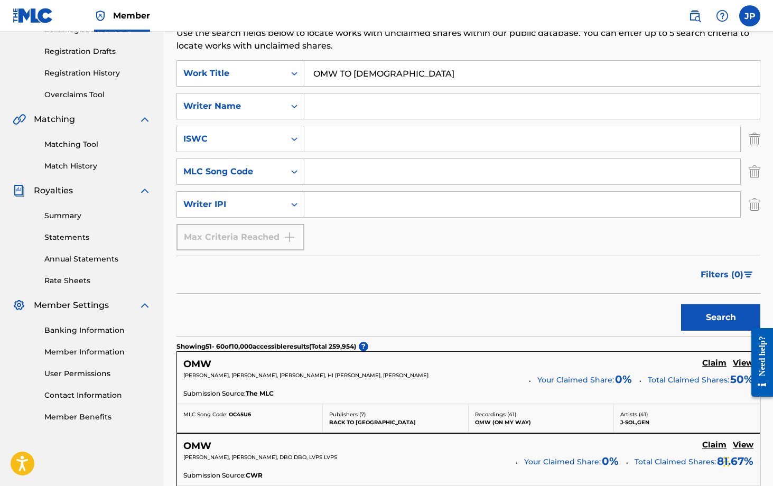
click at [344, 109] on input "Search Form" at bounding box center [531, 105] width 455 height 25
click at [702, 323] on button "Search" at bounding box center [720, 317] width 79 height 26
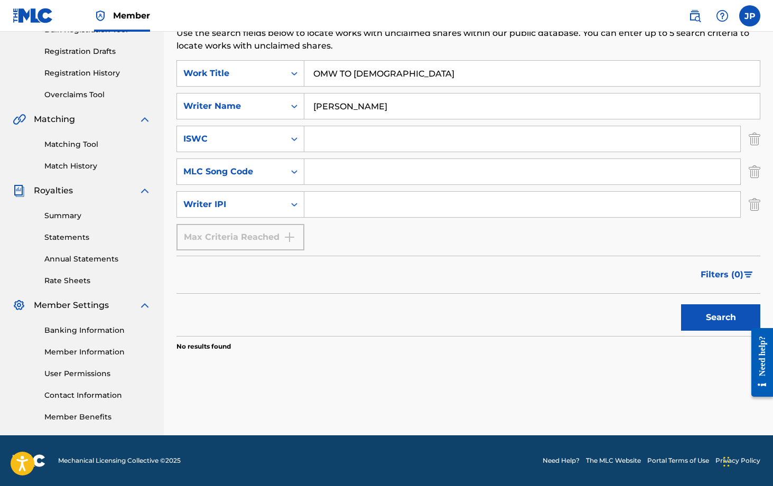
click at [406, 107] on input "Josh P" at bounding box center [531, 105] width 455 height 25
type input "Joshua Pickett"
click at [707, 334] on div "Search" at bounding box center [717, 315] width 84 height 42
click at [702, 322] on button "Search" at bounding box center [720, 317] width 79 height 26
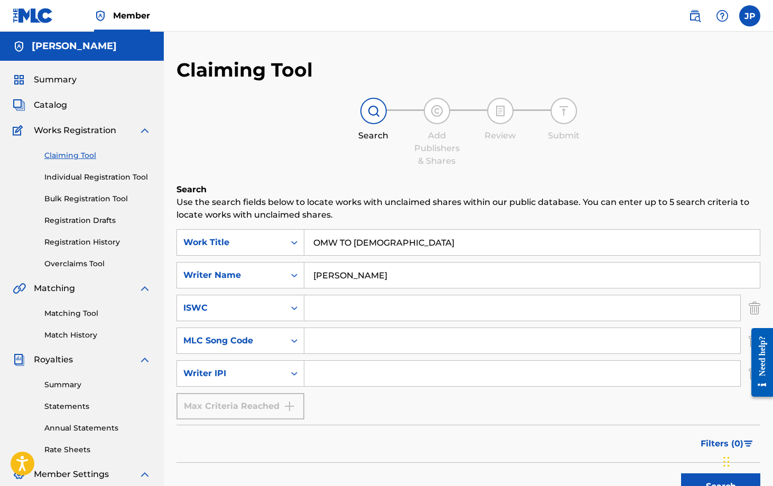
scroll to position [0, 0]
click at [350, 372] on input "Search Form" at bounding box center [522, 373] width 436 height 25
type input "1273809631"
click at [418, 402] on div "SearchWithCriteria41412de1-3f39-460c-a7d9-60fbdc553872 Work Title OMW TO CHURCH…" at bounding box center [468, 324] width 584 height 190
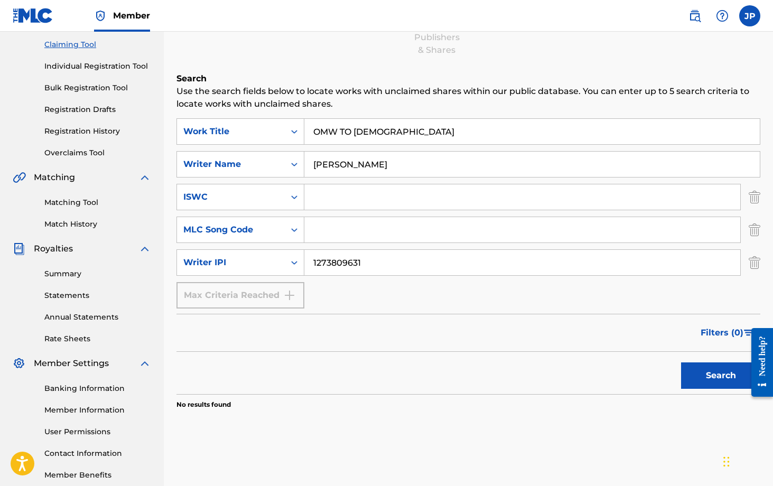
scroll to position [122, 0]
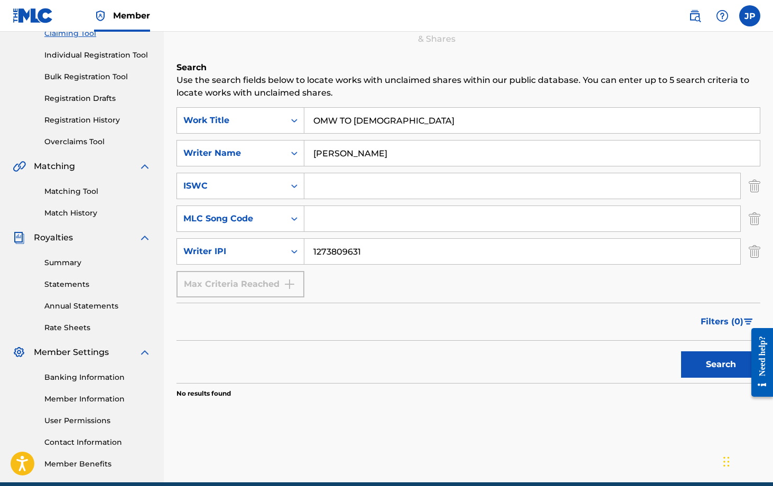
click at [706, 364] on button "Search" at bounding box center [720, 364] width 79 height 26
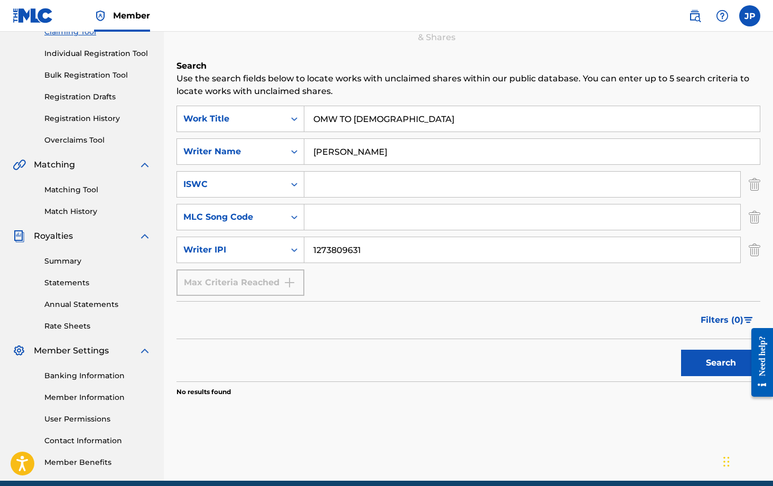
click at [468, 124] on input "OMW TO CHURCH" at bounding box center [531, 118] width 455 height 25
type input "O"
click at [72, 262] on link "Summary" at bounding box center [97, 261] width 107 height 11
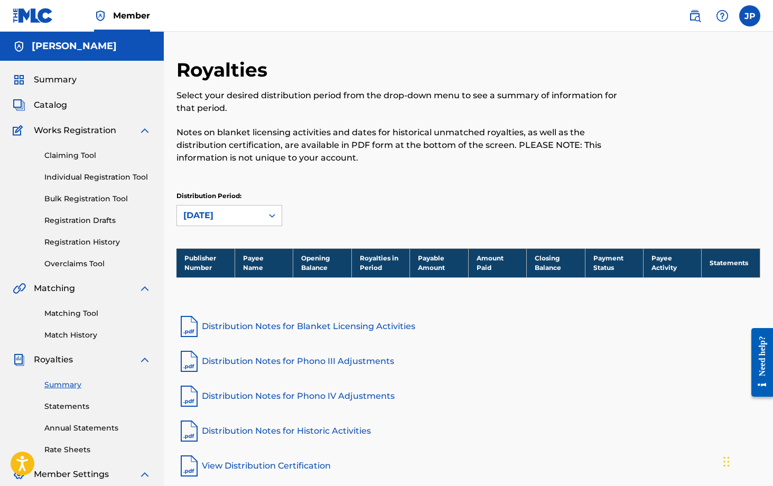
click at [65, 153] on link "Claiming Tool" at bounding box center [97, 155] width 107 height 11
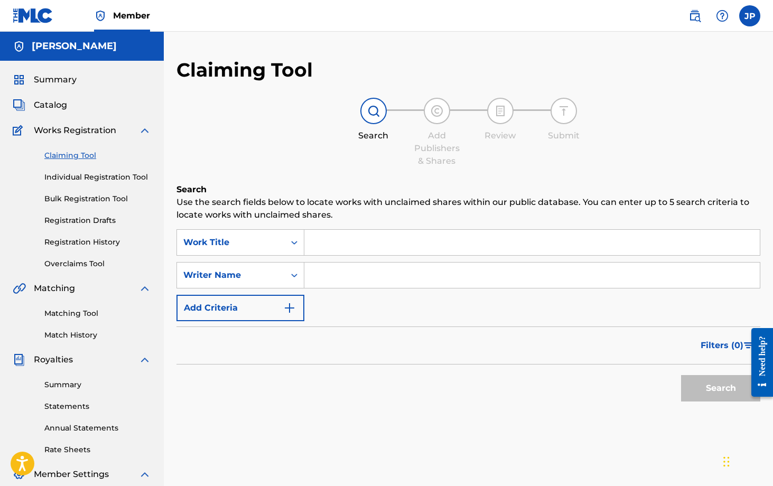
click at [72, 177] on link "Individual Registration Tool" at bounding box center [97, 177] width 107 height 11
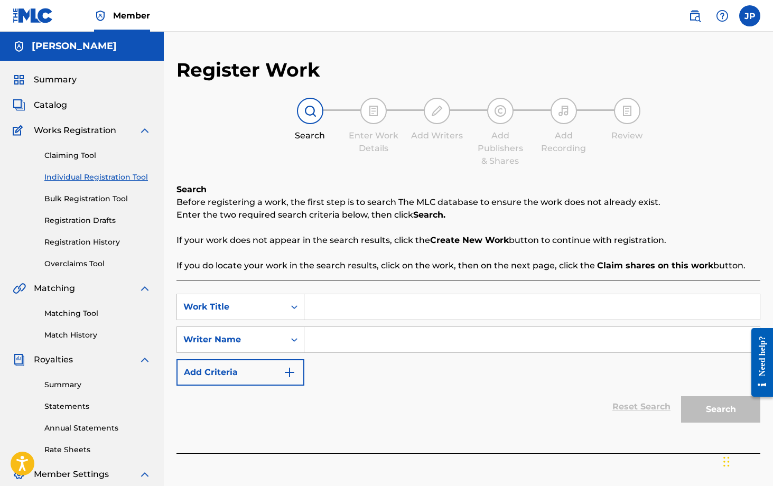
click at [333, 317] on input "Search Form" at bounding box center [531, 306] width 455 height 25
click at [292, 375] on img "Search Form" at bounding box center [289, 372] width 13 height 13
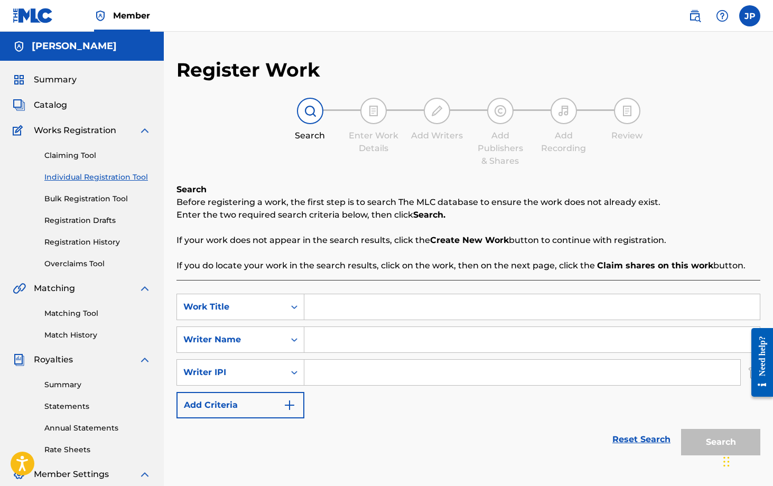
click at [289, 416] on button "Add Criteria" at bounding box center [240, 405] width 128 height 26
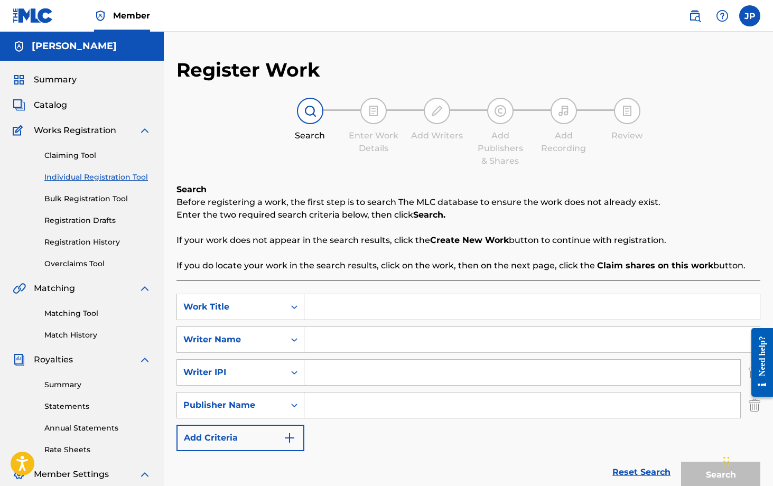
click at [293, 434] on img "Search Form" at bounding box center [289, 437] width 13 height 13
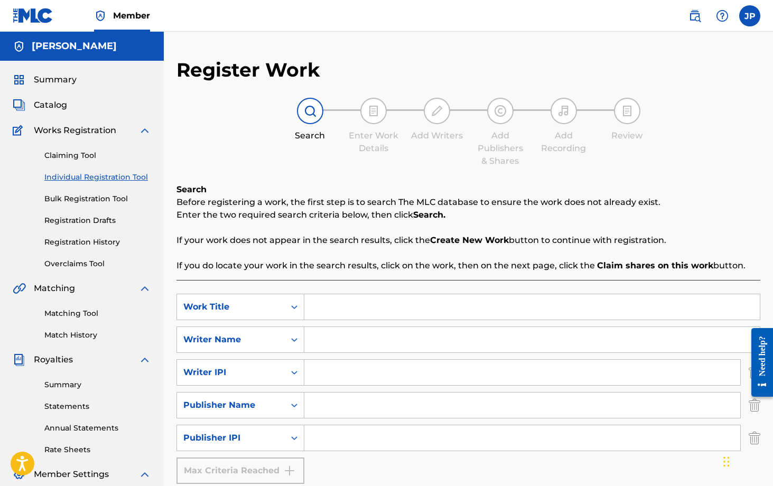
click at [326, 408] on input "Search Form" at bounding box center [522, 404] width 436 height 25
click at [320, 436] on input "Search Form" at bounding box center [522, 437] width 436 height 25
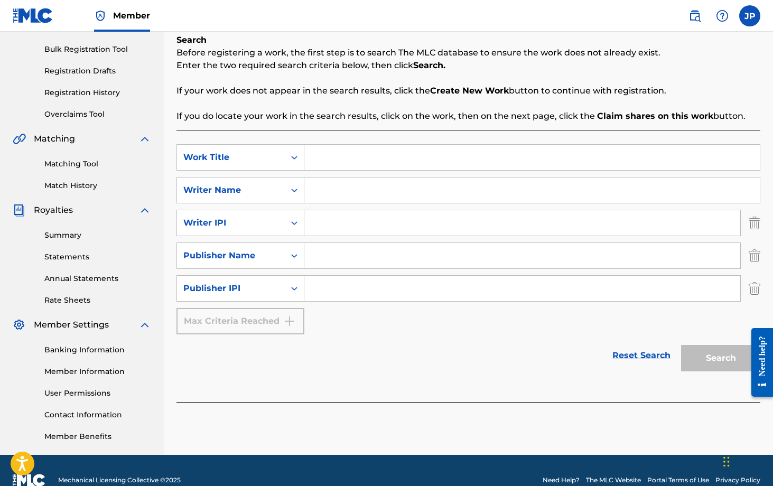
scroll to position [159, 0]
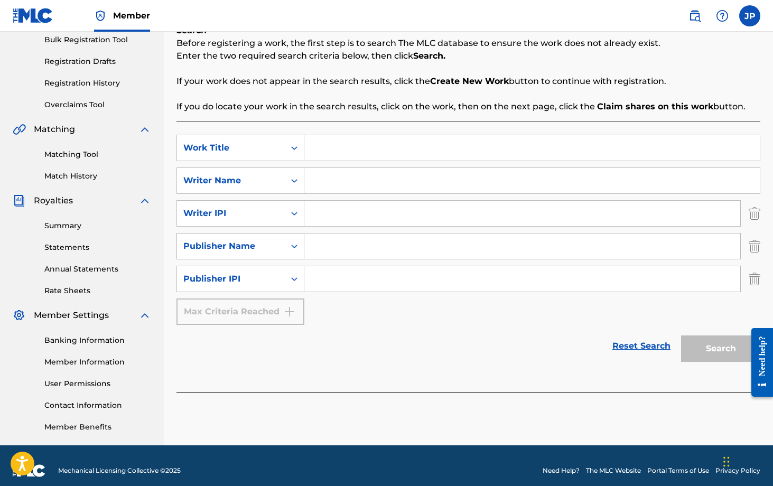
click at [296, 242] on icon "Search Form" at bounding box center [294, 246] width 11 height 11
click at [341, 315] on div "SearchWithCriteria9bb7ce39-ae1f-47fc-88d8-463e341495ec Work Title SearchWithCri…" at bounding box center [468, 230] width 584 height 190
click at [302, 279] on div "Search Form" at bounding box center [294, 278] width 19 height 19
click at [360, 343] on div "Reset Search Search" at bounding box center [468, 346] width 584 height 42
click at [284, 147] on div "Work Title" at bounding box center [231, 148] width 108 height 20
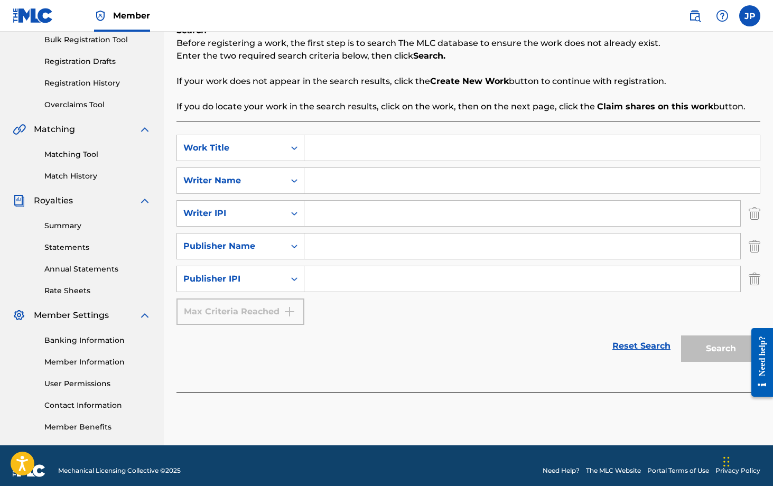
click at [344, 151] on input "Search Form" at bounding box center [531, 147] width 455 height 25
click at [285, 156] on div "Search Form" at bounding box center [294, 147] width 19 height 19
click at [338, 164] on div "SearchWithCriteria9bb7ce39-ae1f-47fc-88d8-463e341495ec Work Title SearchWithCri…" at bounding box center [468, 230] width 584 height 190
click at [338, 154] on input "Search Form" at bounding box center [531, 147] width 455 height 25
type input "TARZAN"
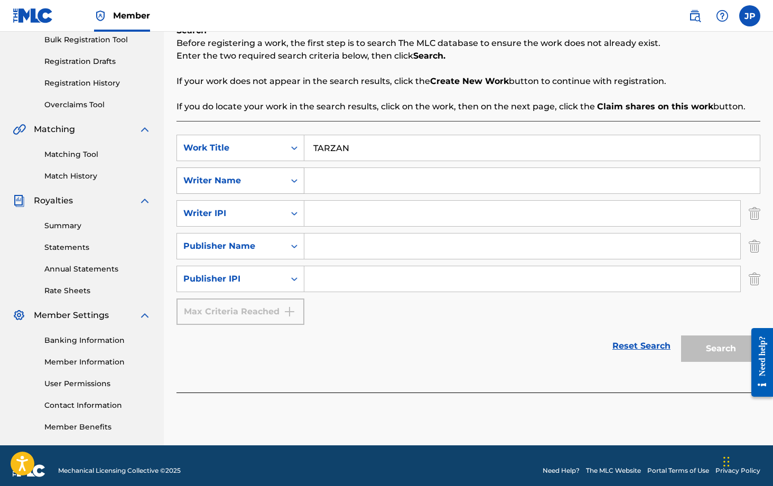
click at [280, 180] on div "Writer Name" at bounding box center [231, 181] width 108 height 20
click at [724, 16] on img at bounding box center [722, 16] width 13 height 13
click at [758, 16] on label at bounding box center [749, 15] width 21 height 21
click at [749, 16] on input "JP Joshua Pickett joshuapickett100@gmail.com Notification Preferences Profile L…" at bounding box center [749, 16] width 0 height 0
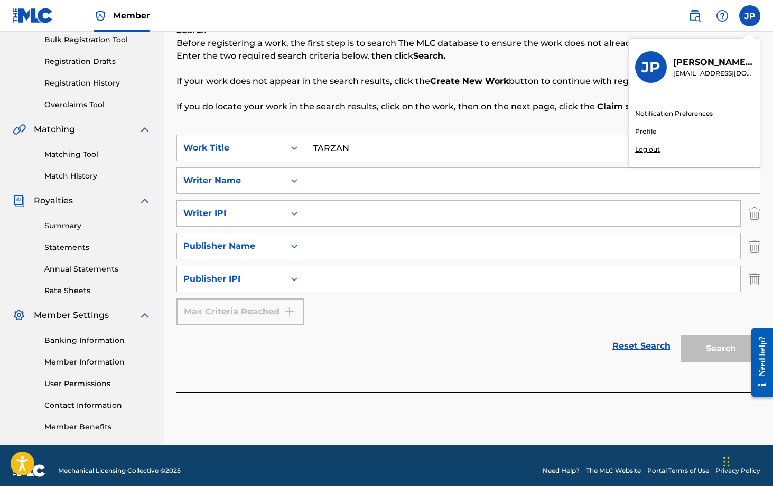
click at [650, 128] on link "Profile" at bounding box center [645, 132] width 21 height 10
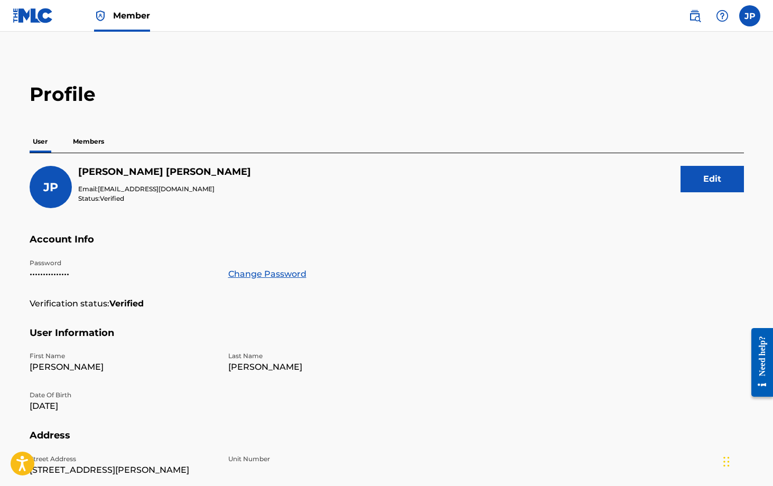
click at [92, 137] on p "Members" at bounding box center [88, 141] width 37 height 22
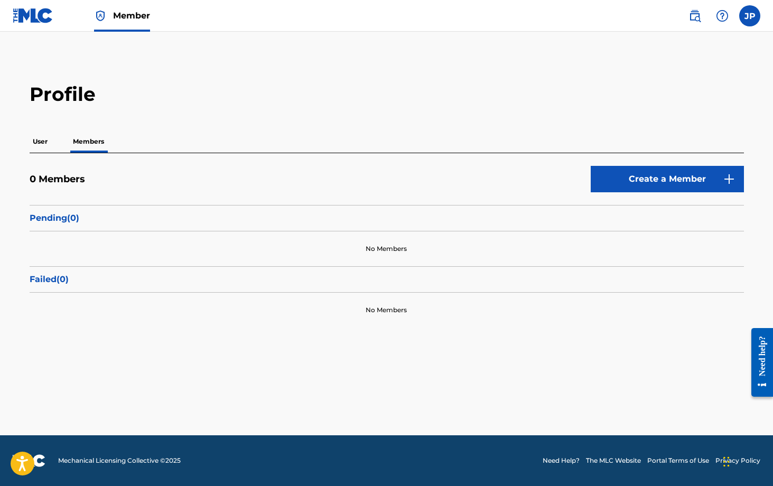
click at [43, 144] on p "User" at bounding box center [40, 141] width 21 height 22
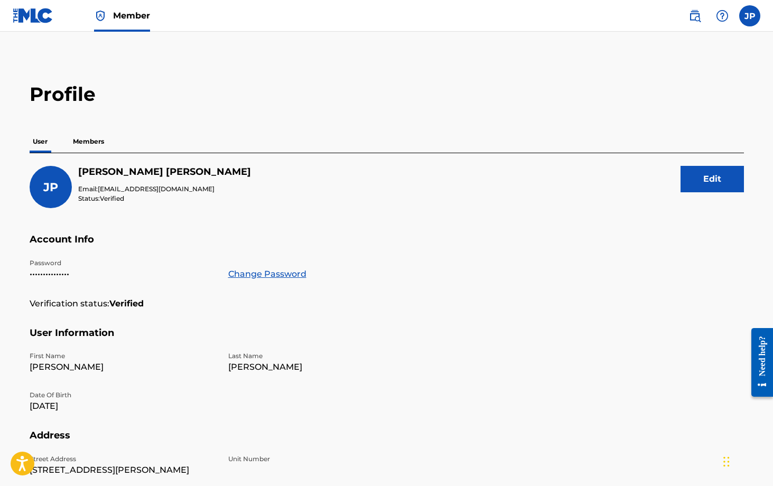
click at [77, 137] on p "Members" at bounding box center [88, 141] width 37 height 22
